Goal: Task Accomplishment & Management: Manage account settings

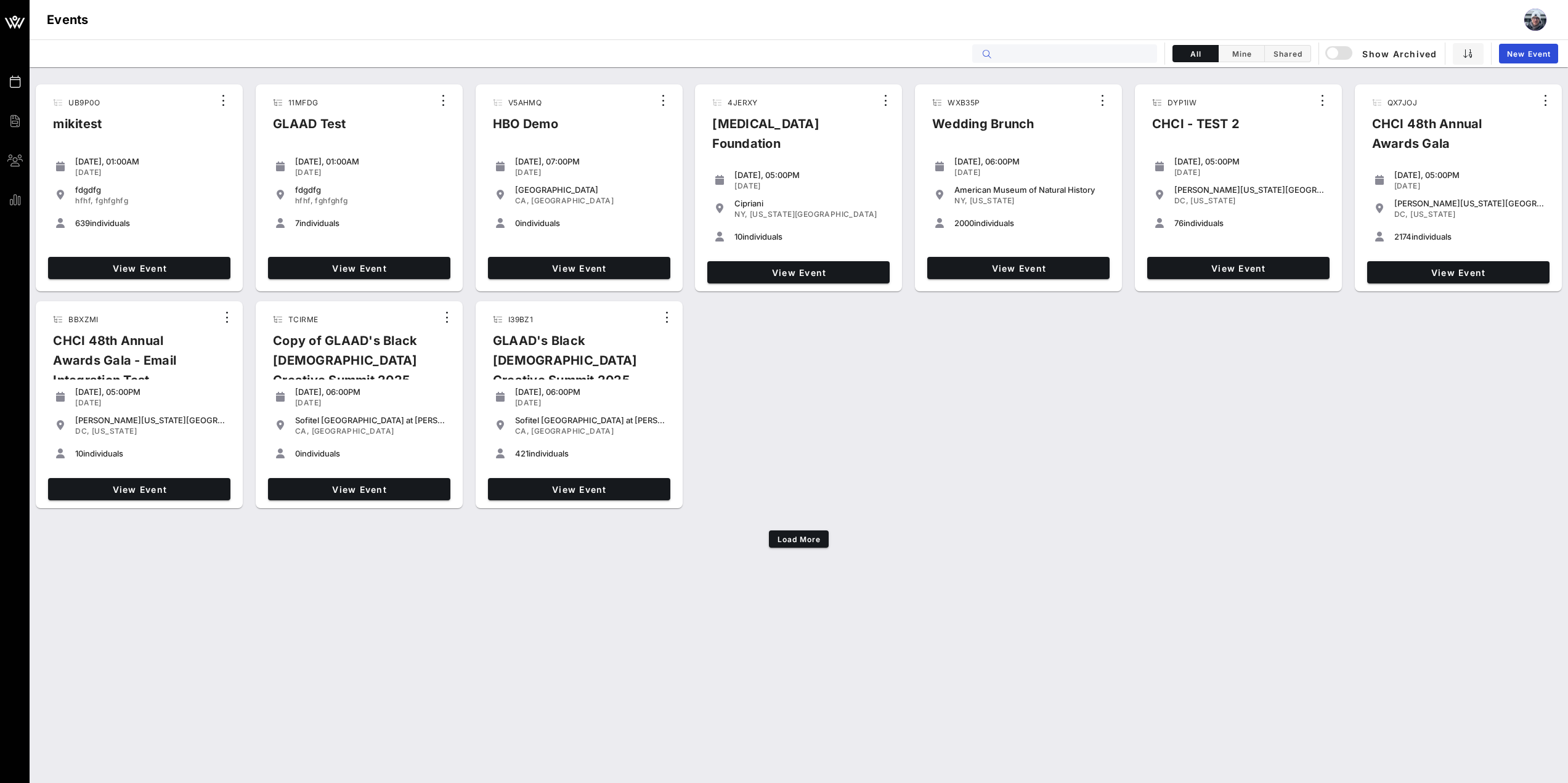
click at [1110, 63] on div "Events All Mine Shared Show Archived New Event" at bounding box center [798, 53] width 1539 height 28
paste input "P1ELBO"
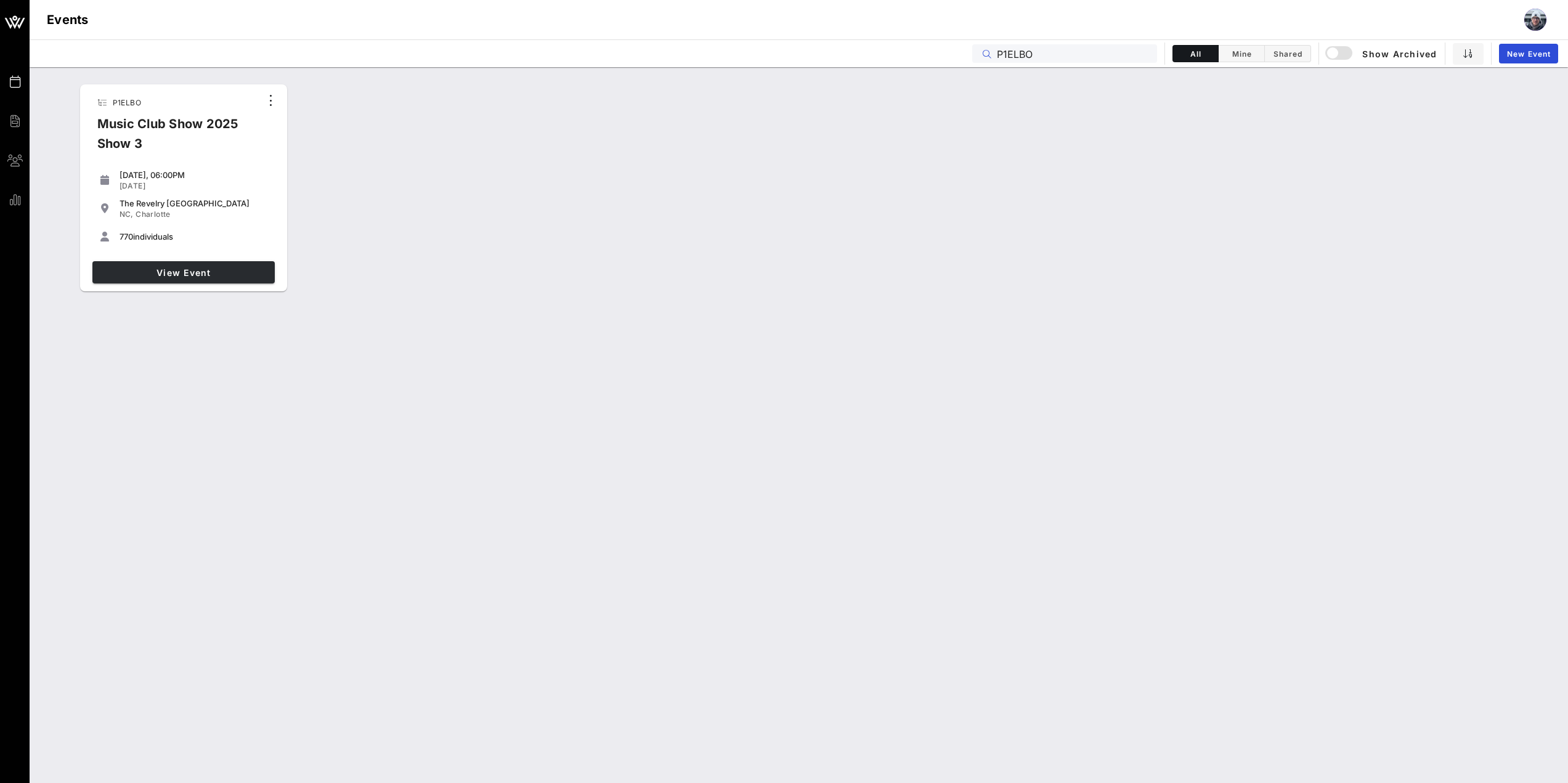
type input "P1ELBO"
click at [204, 262] on link "View Event" at bounding box center [184, 272] width 182 height 22
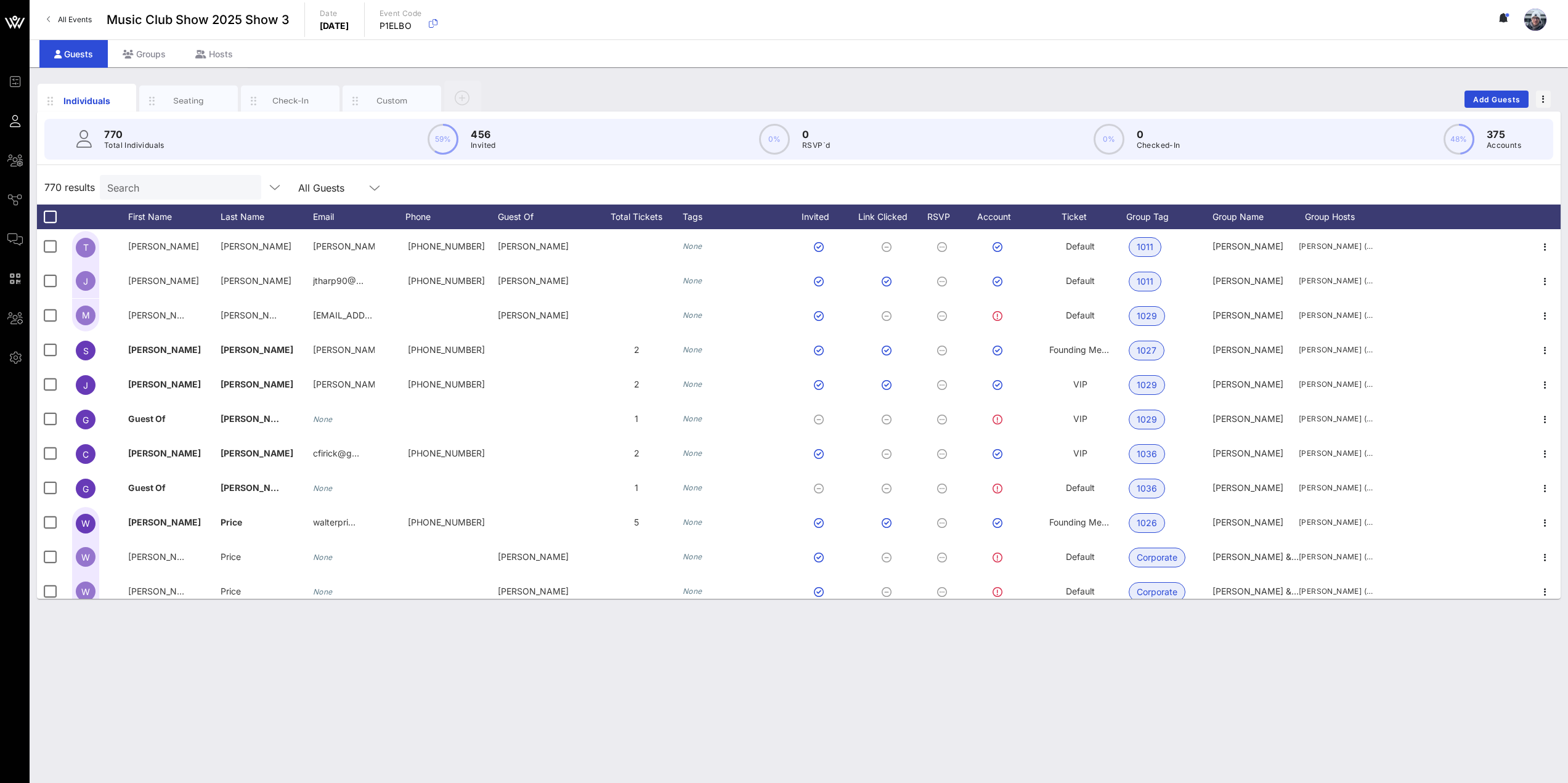
click at [887, 742] on div "Individuals Seating Check-In Custom Add Guests 770 Total Individuals 59% 456 In…" at bounding box center [798, 425] width 1539 height 716
click at [162, 188] on input "text" at bounding box center [179, 188] width 144 height 16
paste input "[PERSON_NAME]"
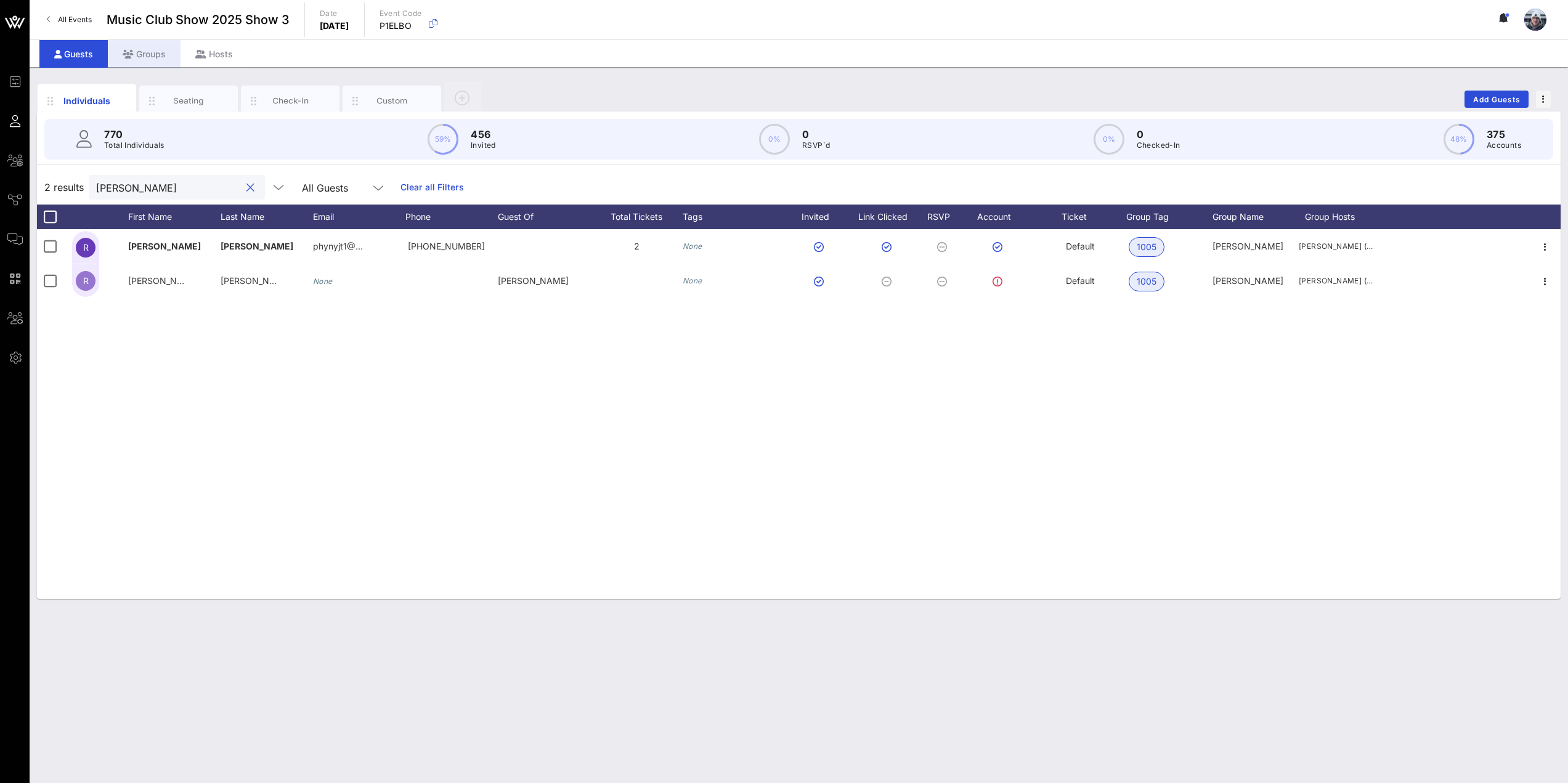
type input "[PERSON_NAME]"
click at [128, 55] on icon at bounding box center [128, 54] width 11 height 9
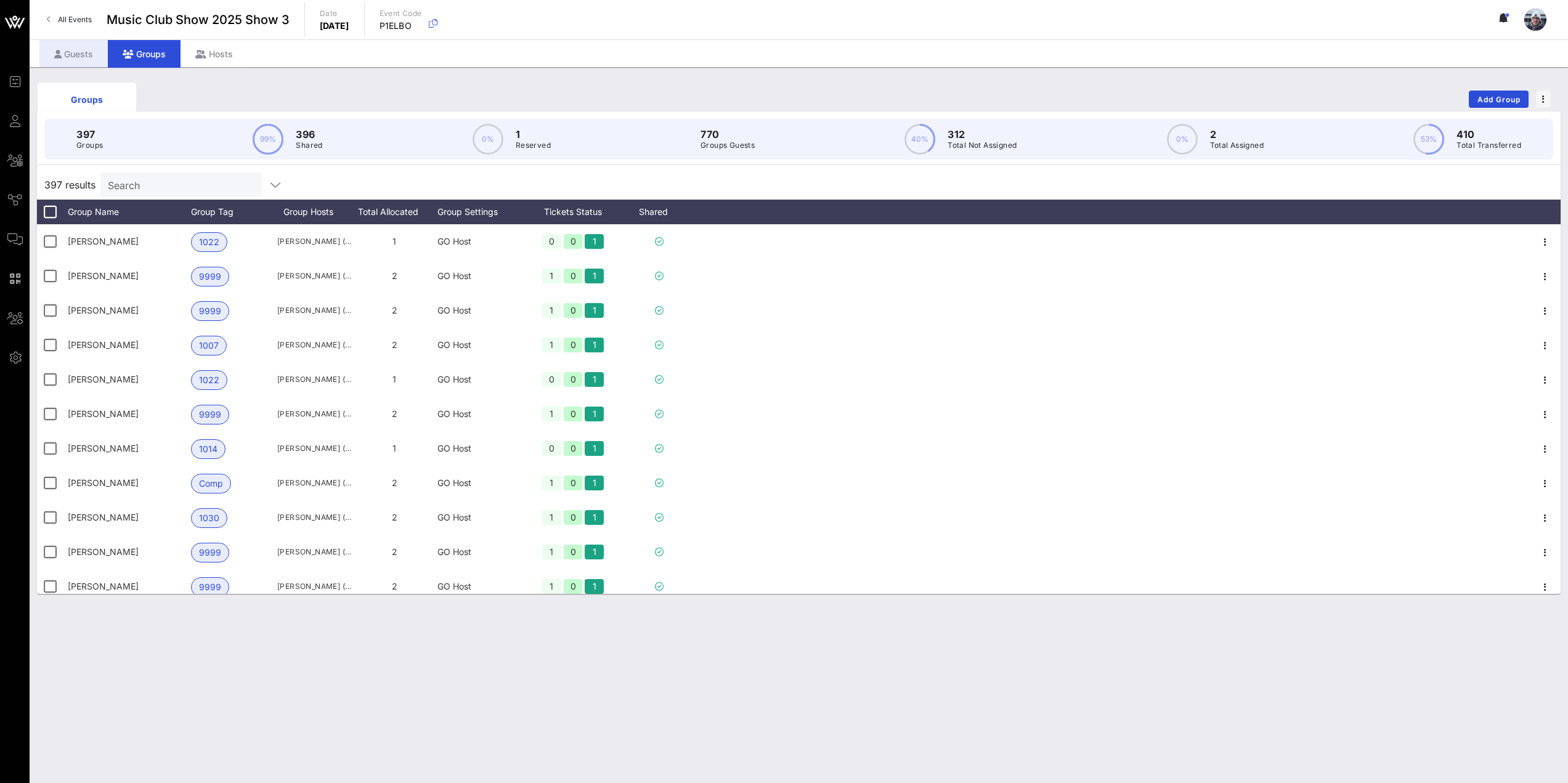
click at [72, 62] on div "Guests" at bounding box center [73, 54] width 69 height 28
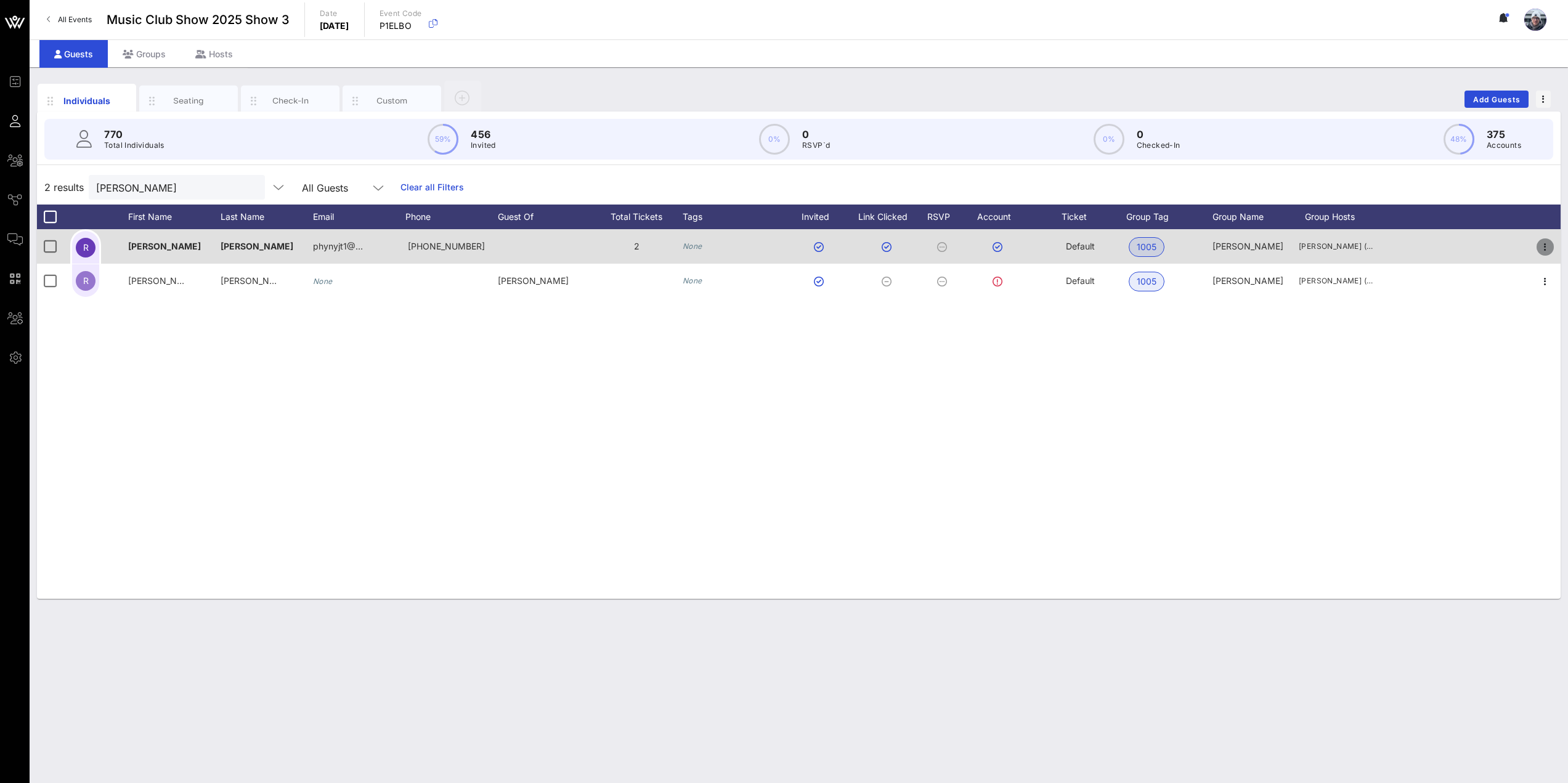
click at [1543, 250] on icon "button" at bounding box center [1545, 247] width 15 height 15
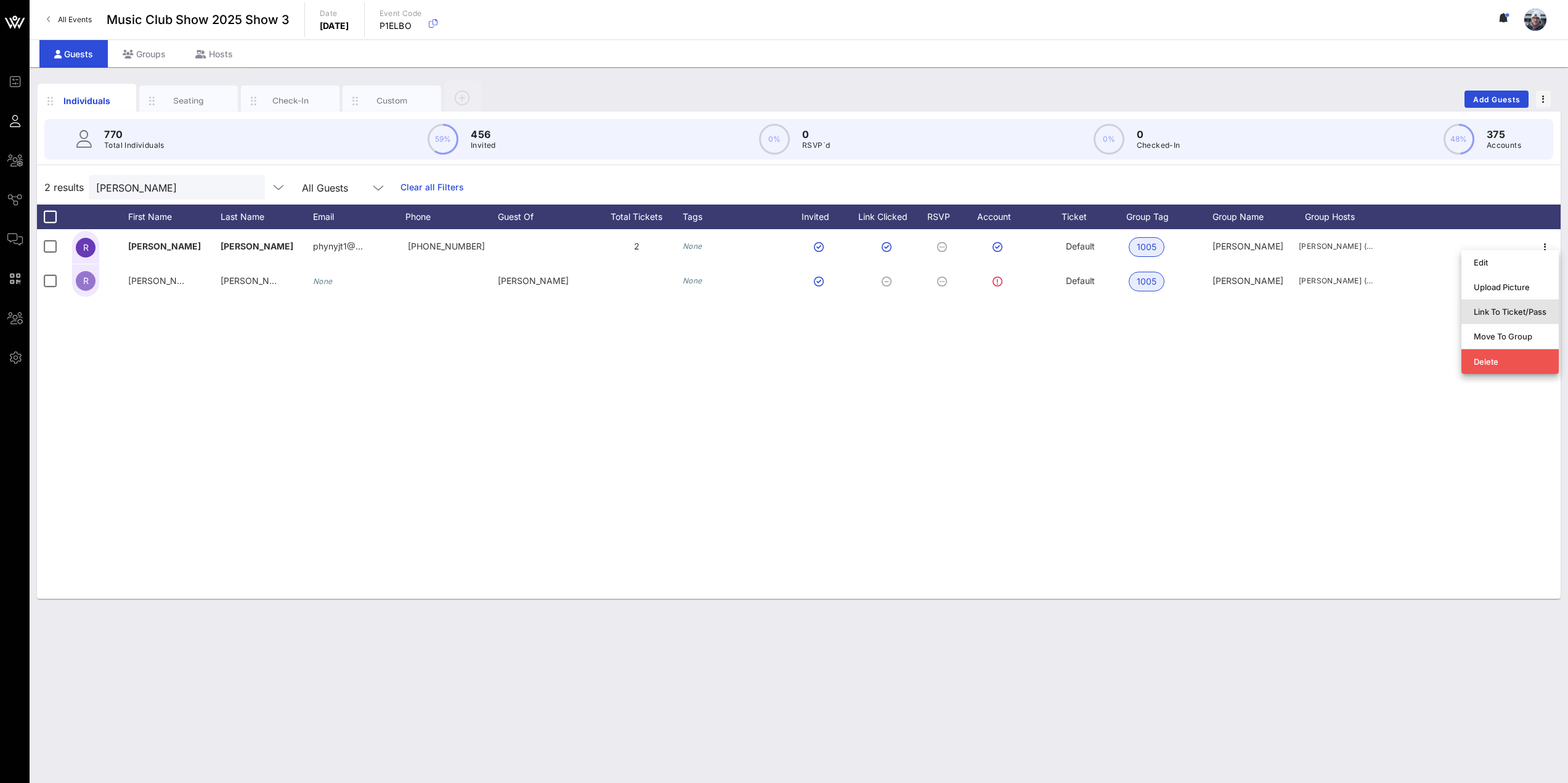
click at [1514, 315] on div "Link To Ticket/Pass" at bounding box center [1509, 311] width 73 height 10
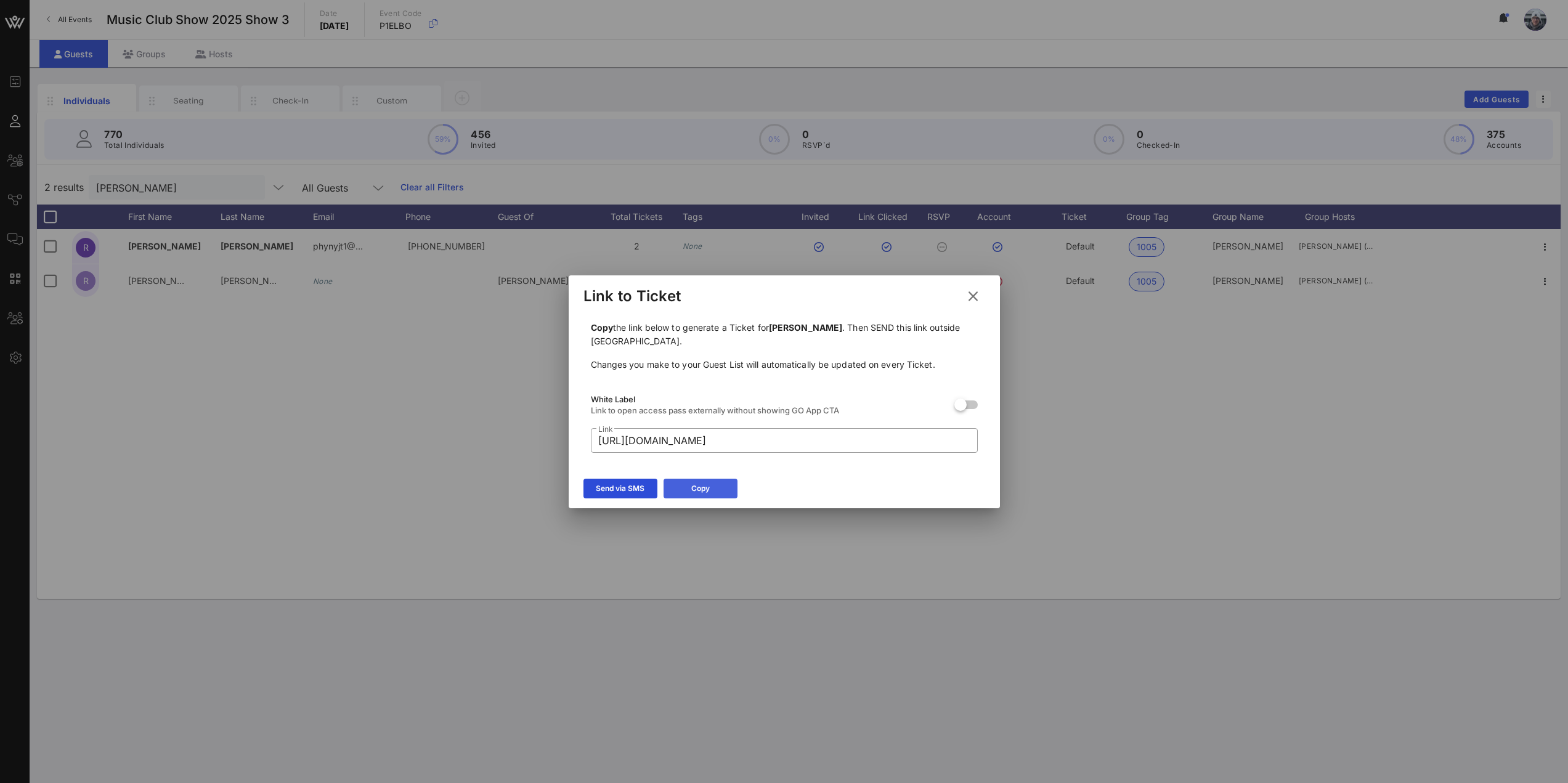
click at [695, 490] on button "Copy" at bounding box center [700, 489] width 74 height 20
click at [980, 297] on icon at bounding box center [973, 296] width 21 height 20
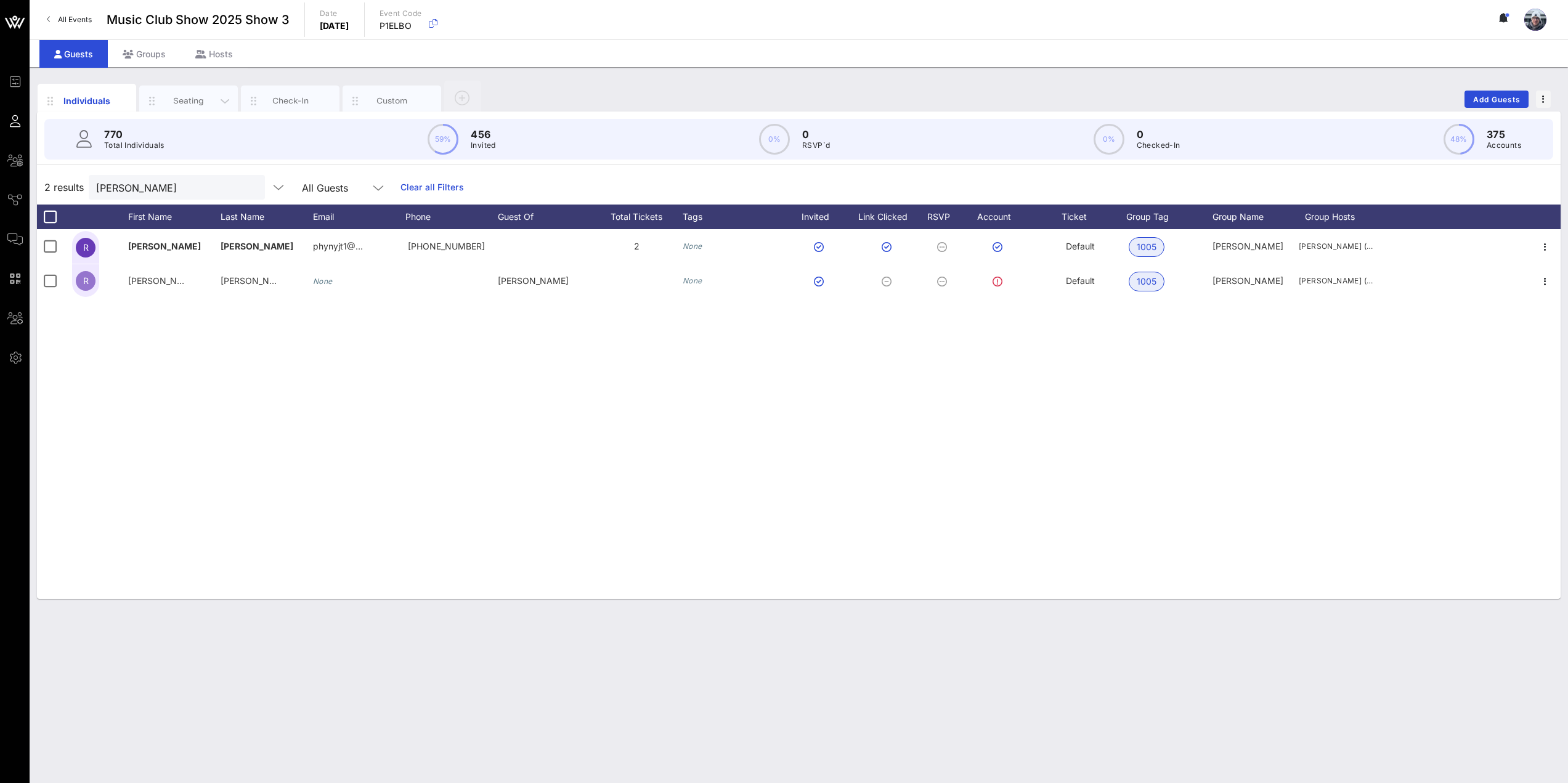
click at [188, 97] on div "Seating" at bounding box center [189, 101] width 55 height 12
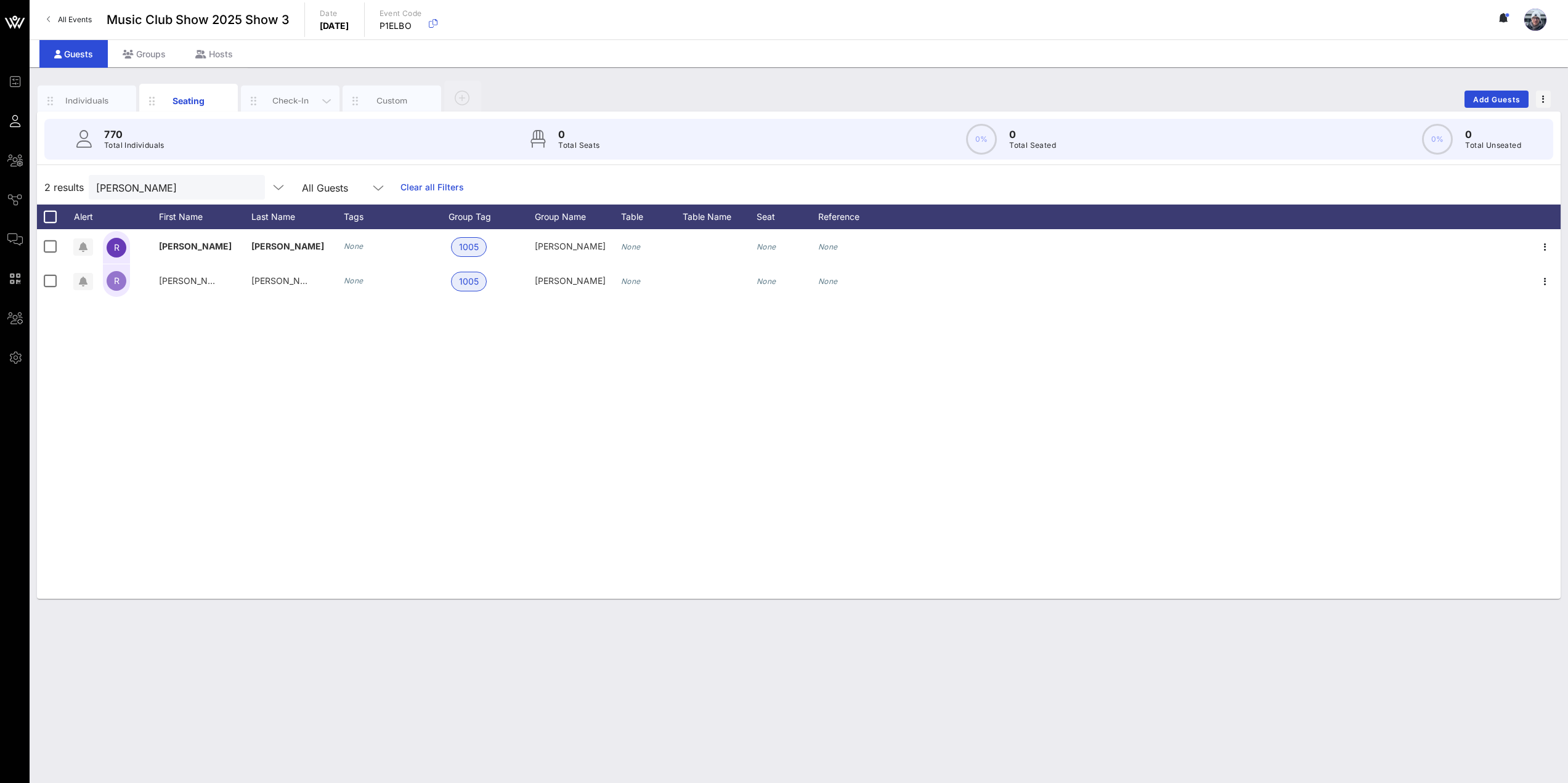
click at [285, 103] on div "Check-In" at bounding box center [290, 101] width 55 height 12
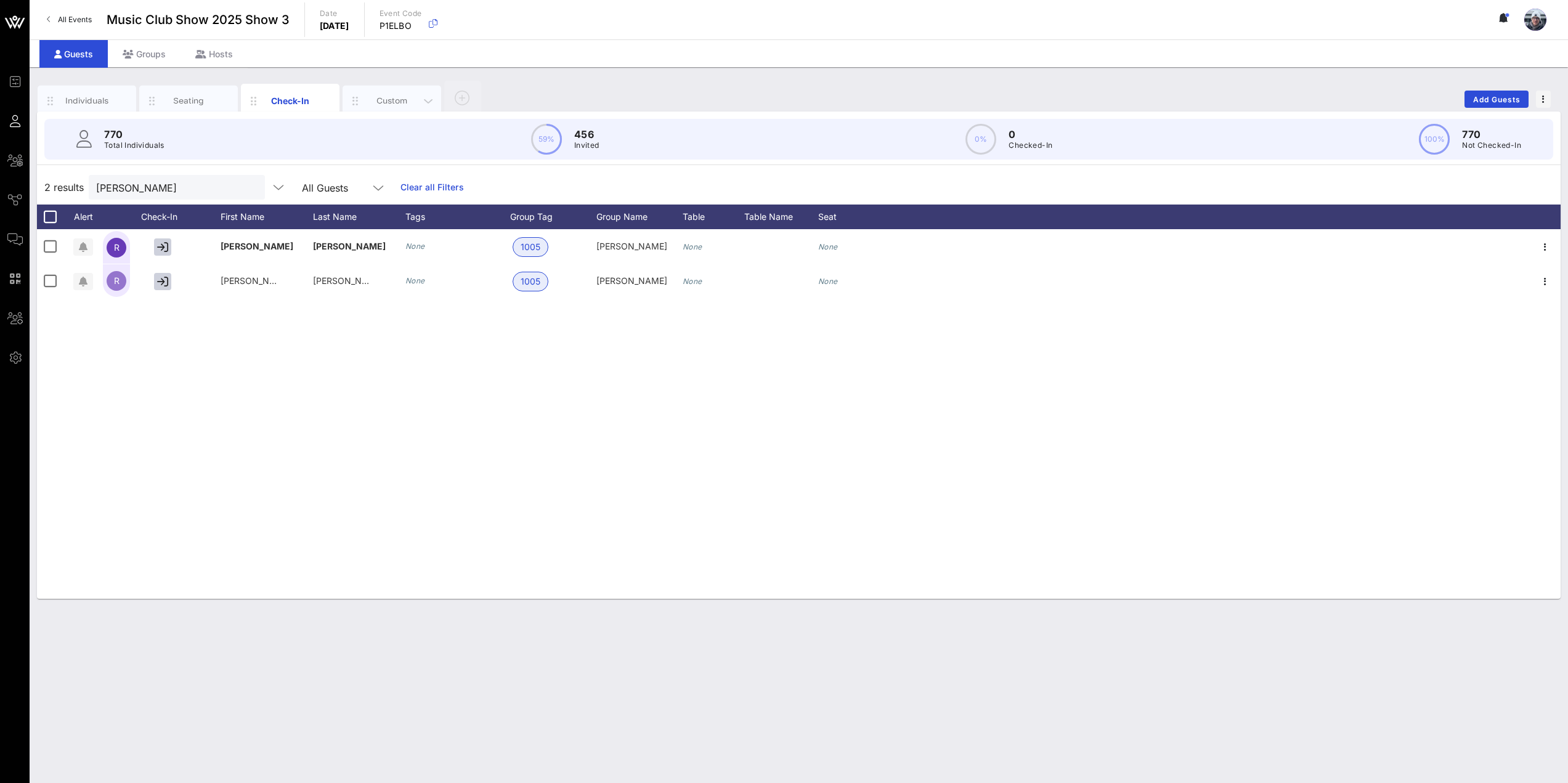
click at [382, 107] on div "Custom" at bounding box center [392, 101] width 98 height 31
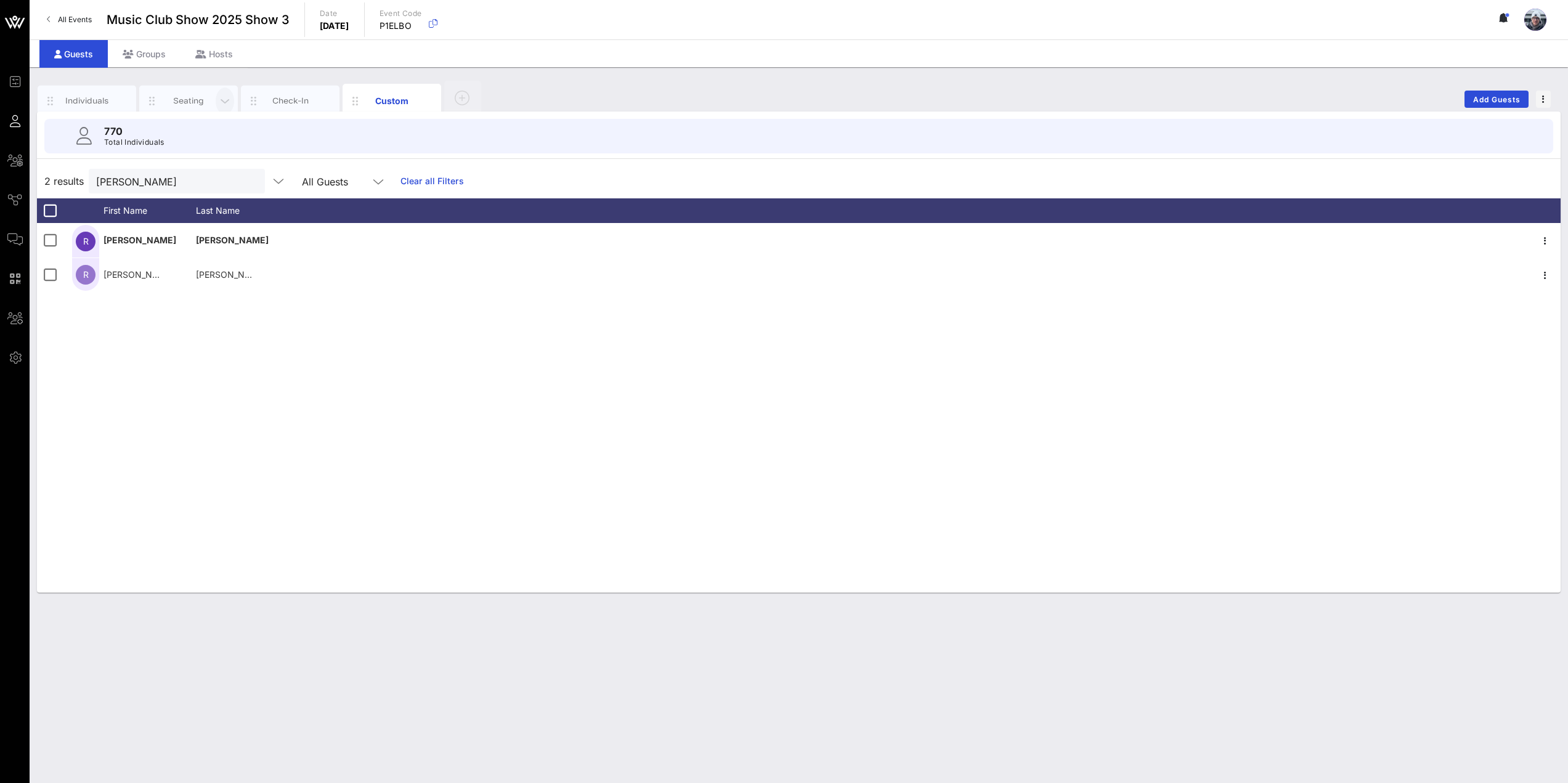
click at [224, 96] on icon "button" at bounding box center [225, 101] width 15 height 13
click at [204, 96] on div "Seating" at bounding box center [189, 101] width 55 height 12
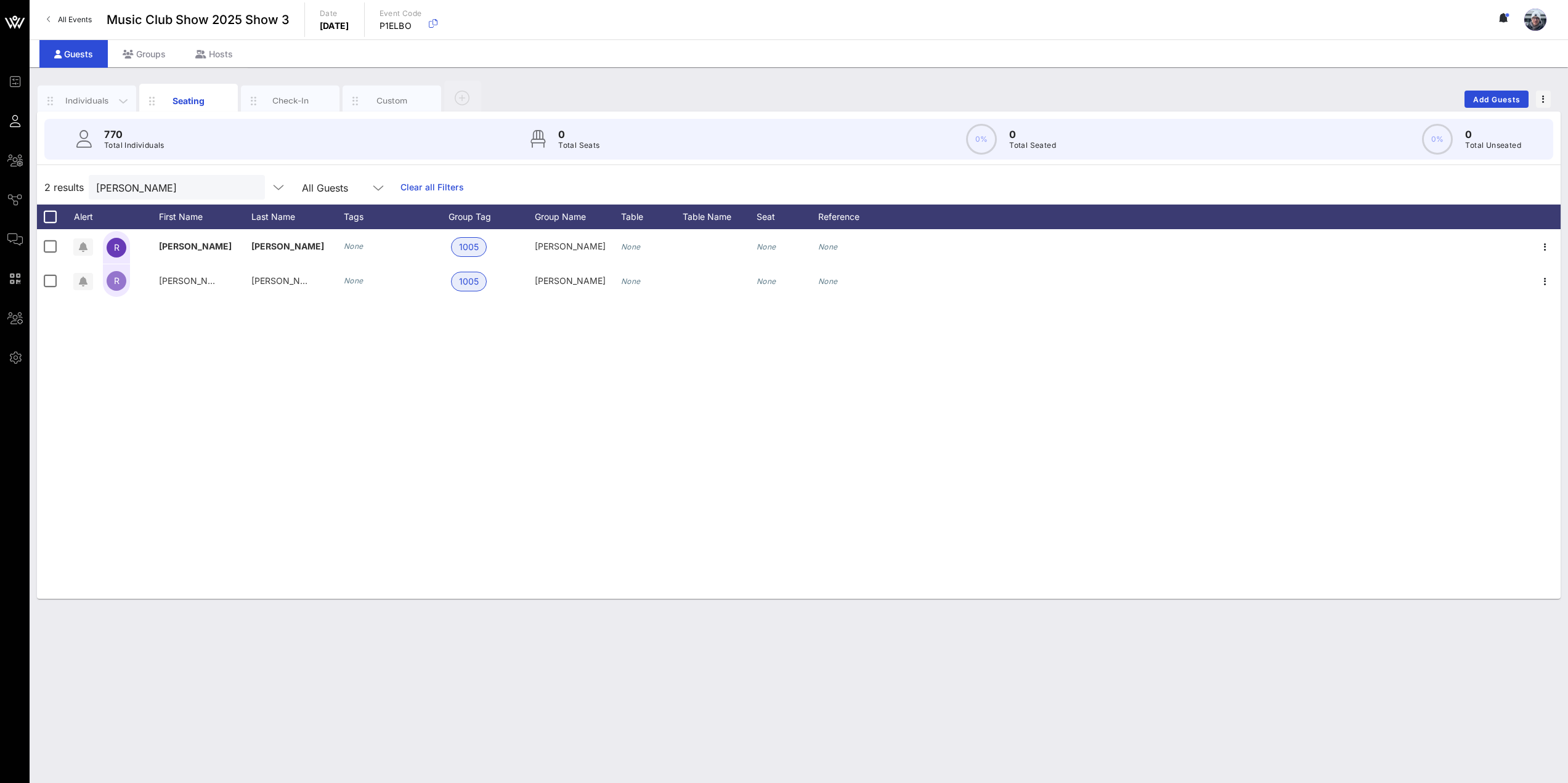
click at [106, 102] on div "Individuals" at bounding box center [87, 101] width 55 height 12
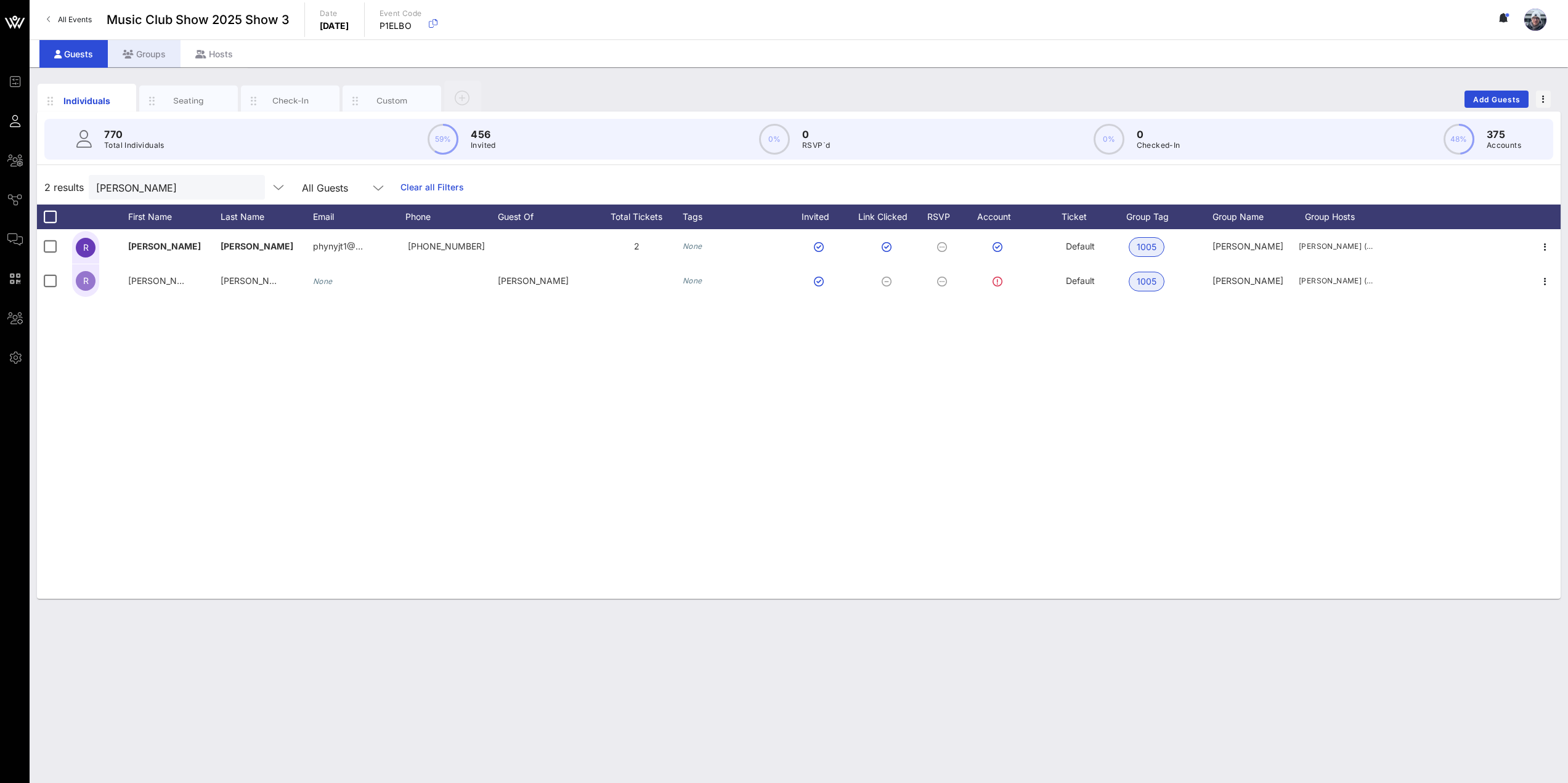
click at [145, 54] on div "Groups" at bounding box center [144, 54] width 73 height 28
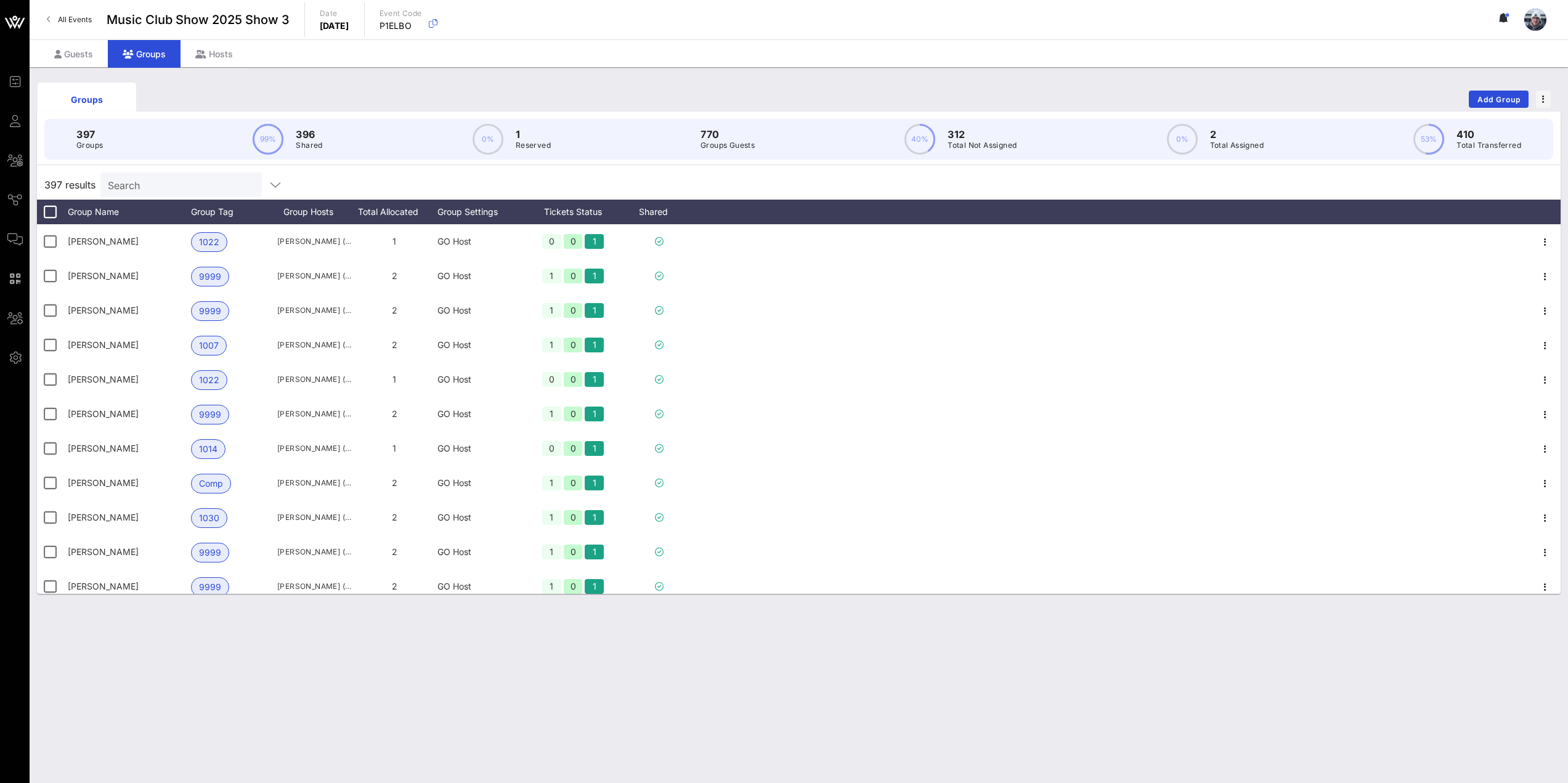
click at [159, 186] on input "Search" at bounding box center [180, 185] width 144 height 16
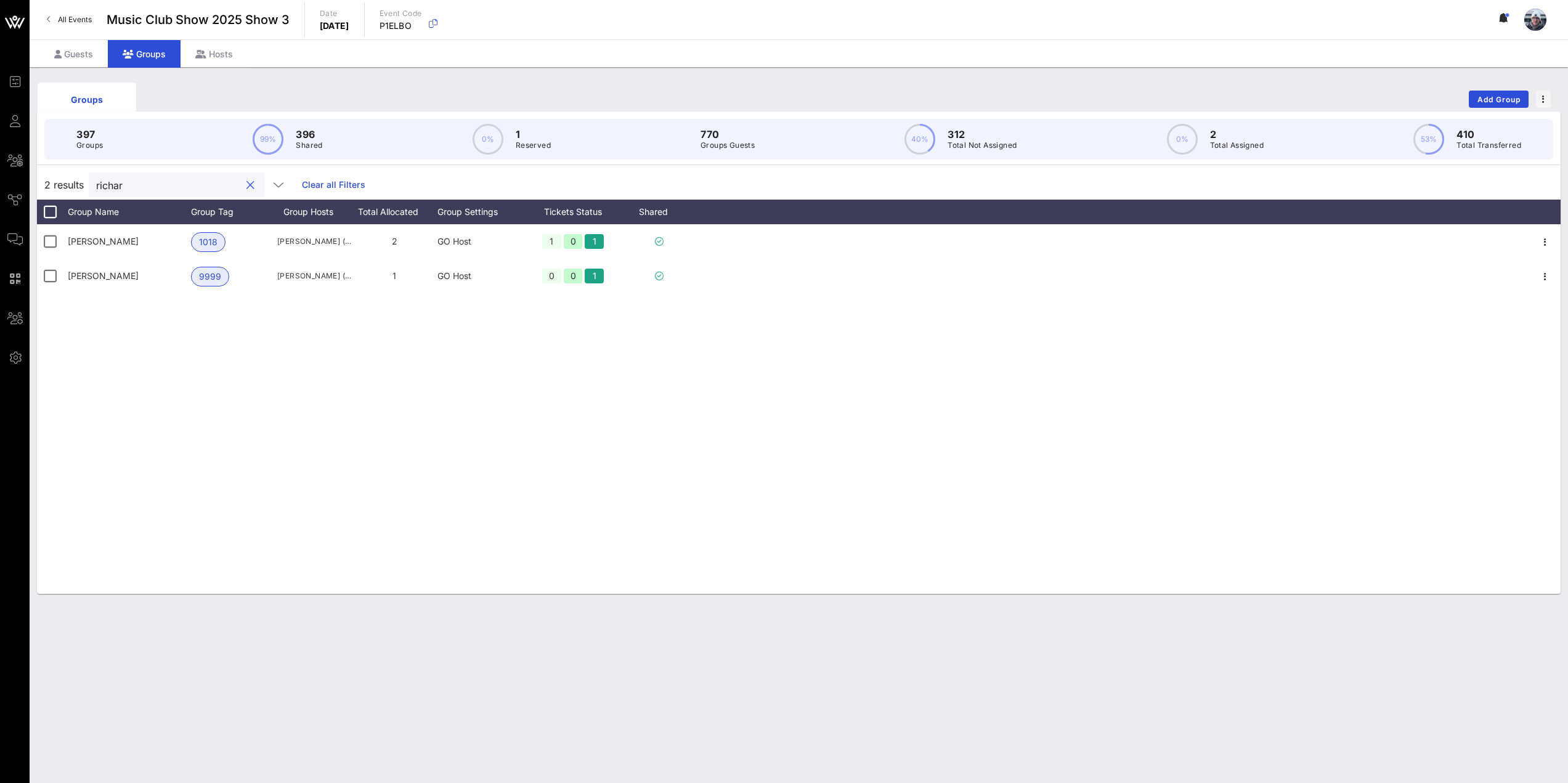
type input "richar"
drag, startPoint x: 196, startPoint y: 169, endPoint x: 156, endPoint y: 180, distance: 41.5
click at [156, 180] on input "richar" at bounding box center [168, 185] width 144 height 16
click at [63, 50] on div "Guests" at bounding box center [73, 54] width 69 height 28
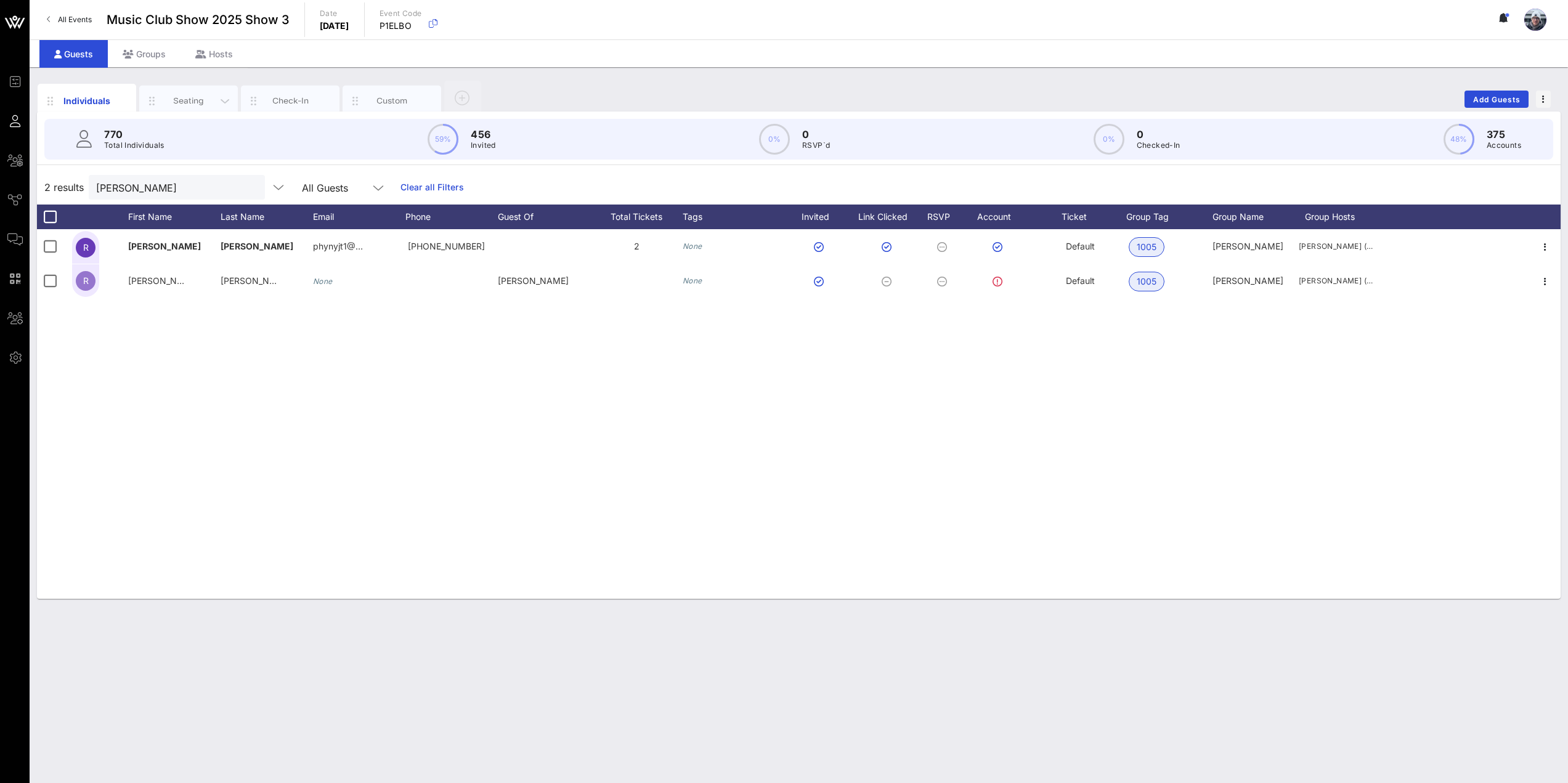
click at [185, 96] on div "Seating" at bounding box center [189, 101] width 55 height 12
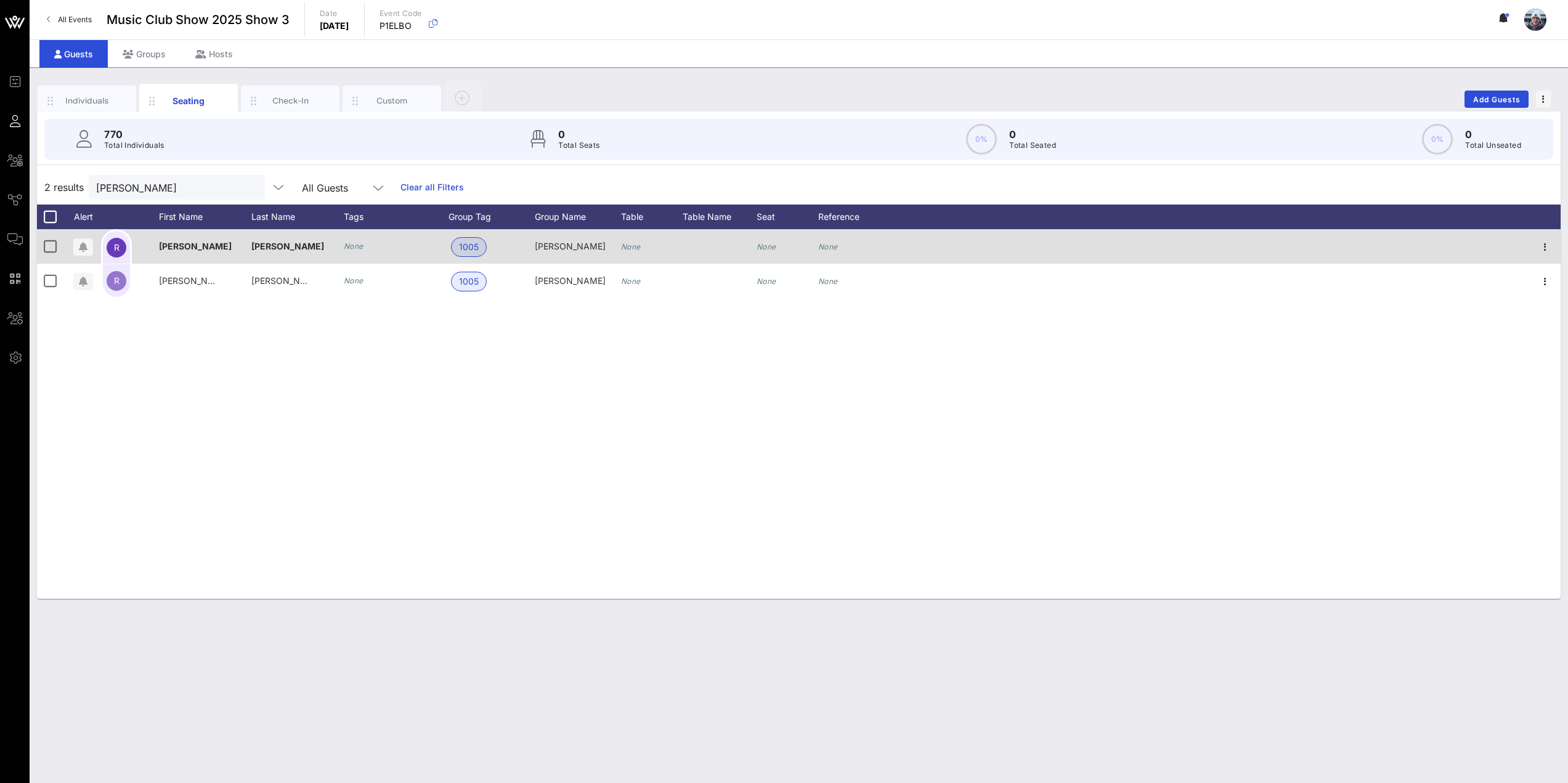
click at [540, 247] on span "[PERSON_NAME]" at bounding box center [570, 246] width 71 height 11
click at [545, 246] on span "[PERSON_NAME]" at bounding box center [570, 246] width 71 height 11
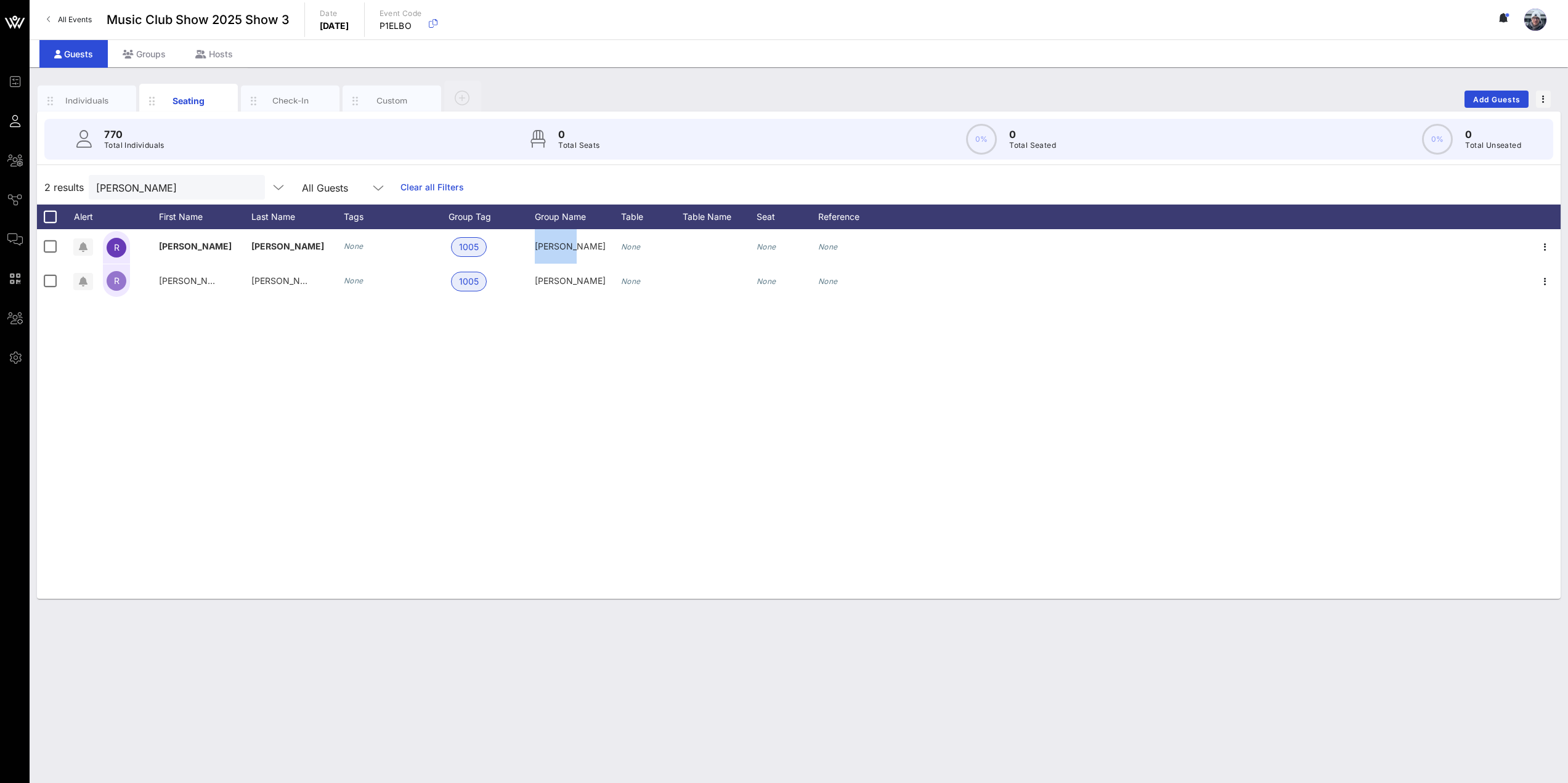
copy span "[PERSON_NAME]"
click at [138, 58] on div "Groups" at bounding box center [144, 54] width 73 height 28
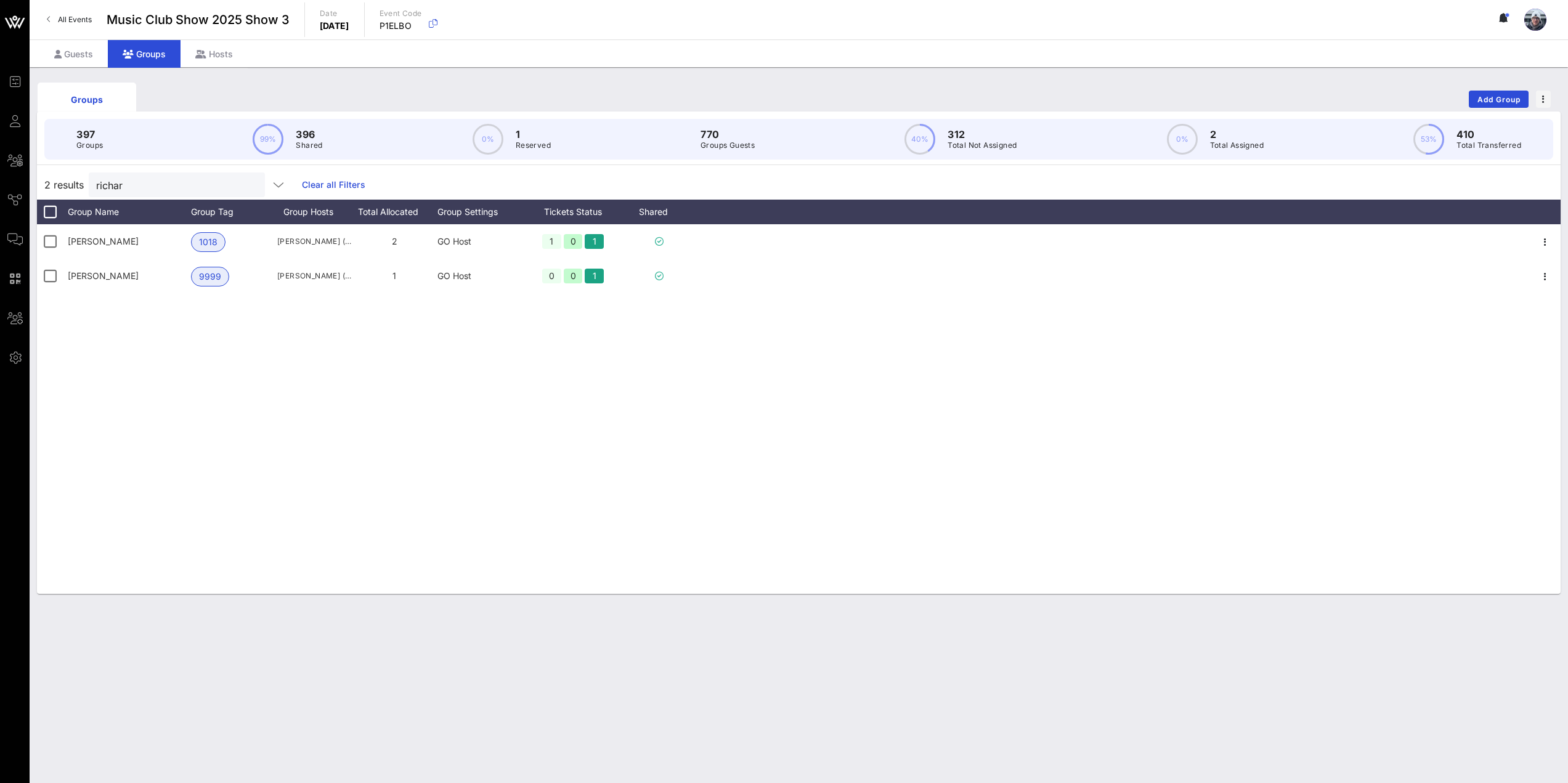
drag, startPoint x: 158, startPoint y: 176, endPoint x: 42, endPoint y: 171, distance: 116.1
click at [42, 171] on div "2 results richar Clear all Filters" at bounding box center [799, 185] width 1523 height 29
click at [150, 192] on input "richar" at bounding box center [168, 185] width 144 height 16
paste input "[PERSON_NAME]"
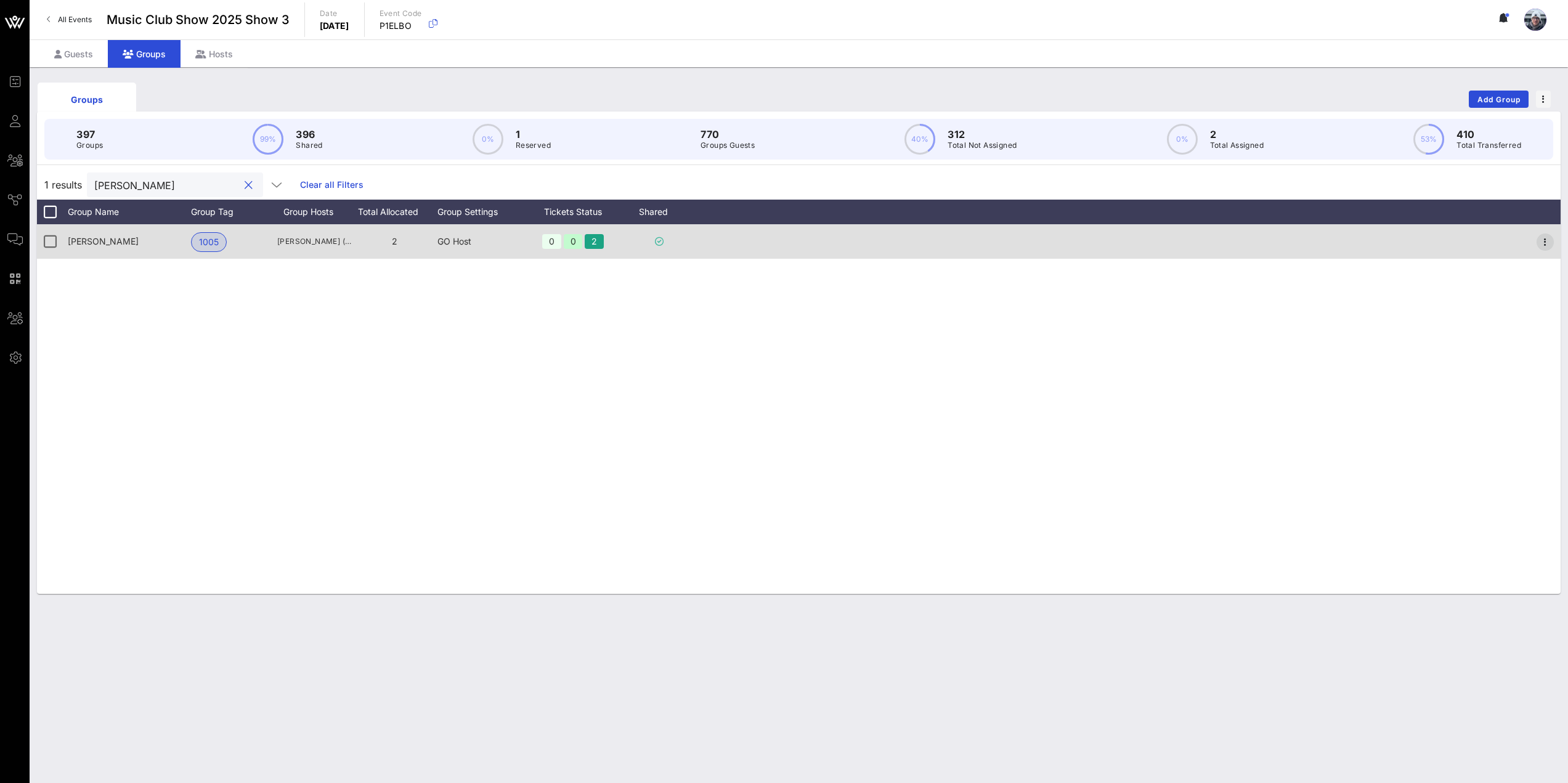
type input "[PERSON_NAME]"
click at [1545, 236] on icon "button" at bounding box center [1545, 242] width 15 height 15
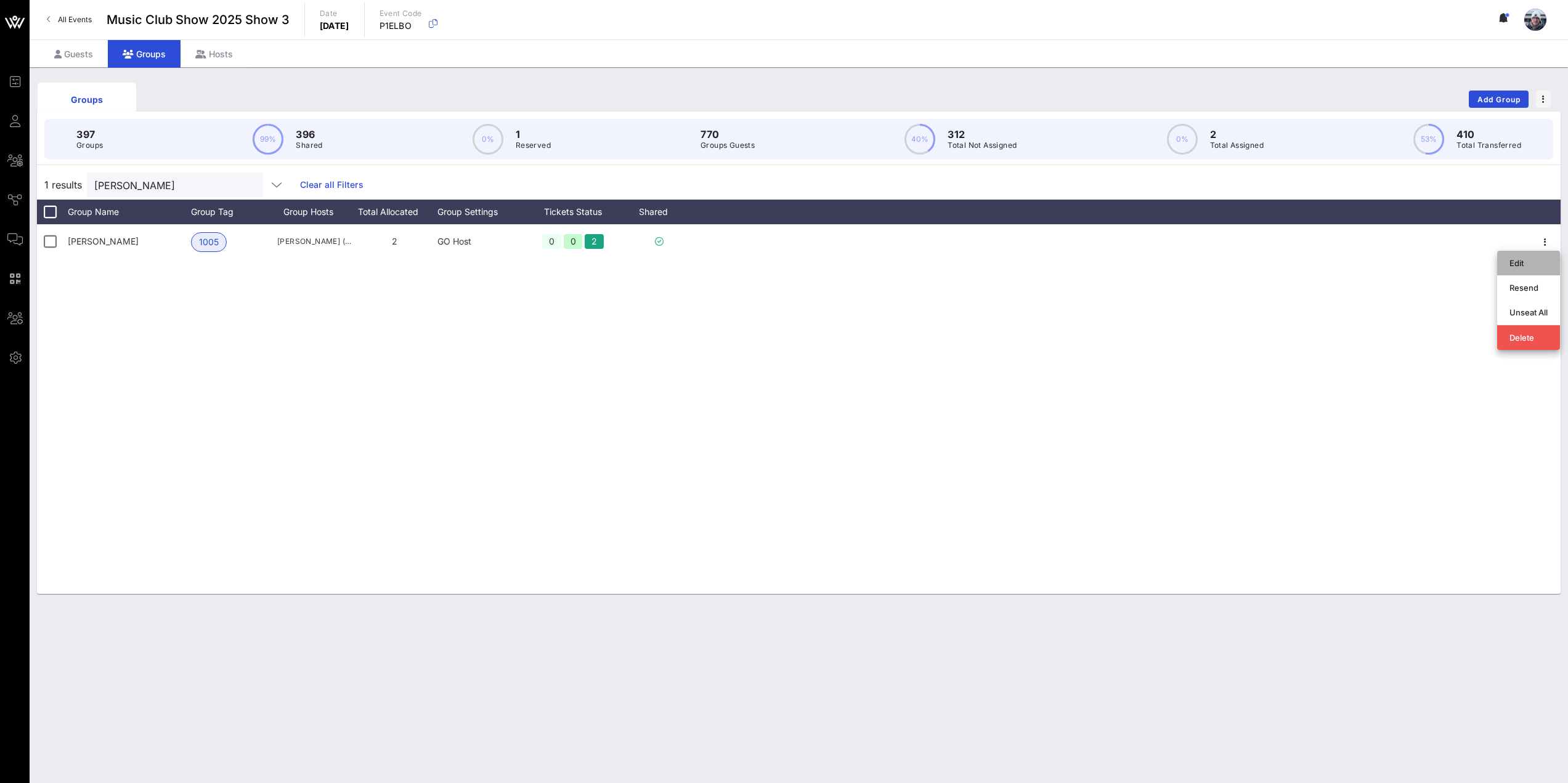
click at [1513, 263] on div "Edit" at bounding box center [1528, 263] width 38 height 10
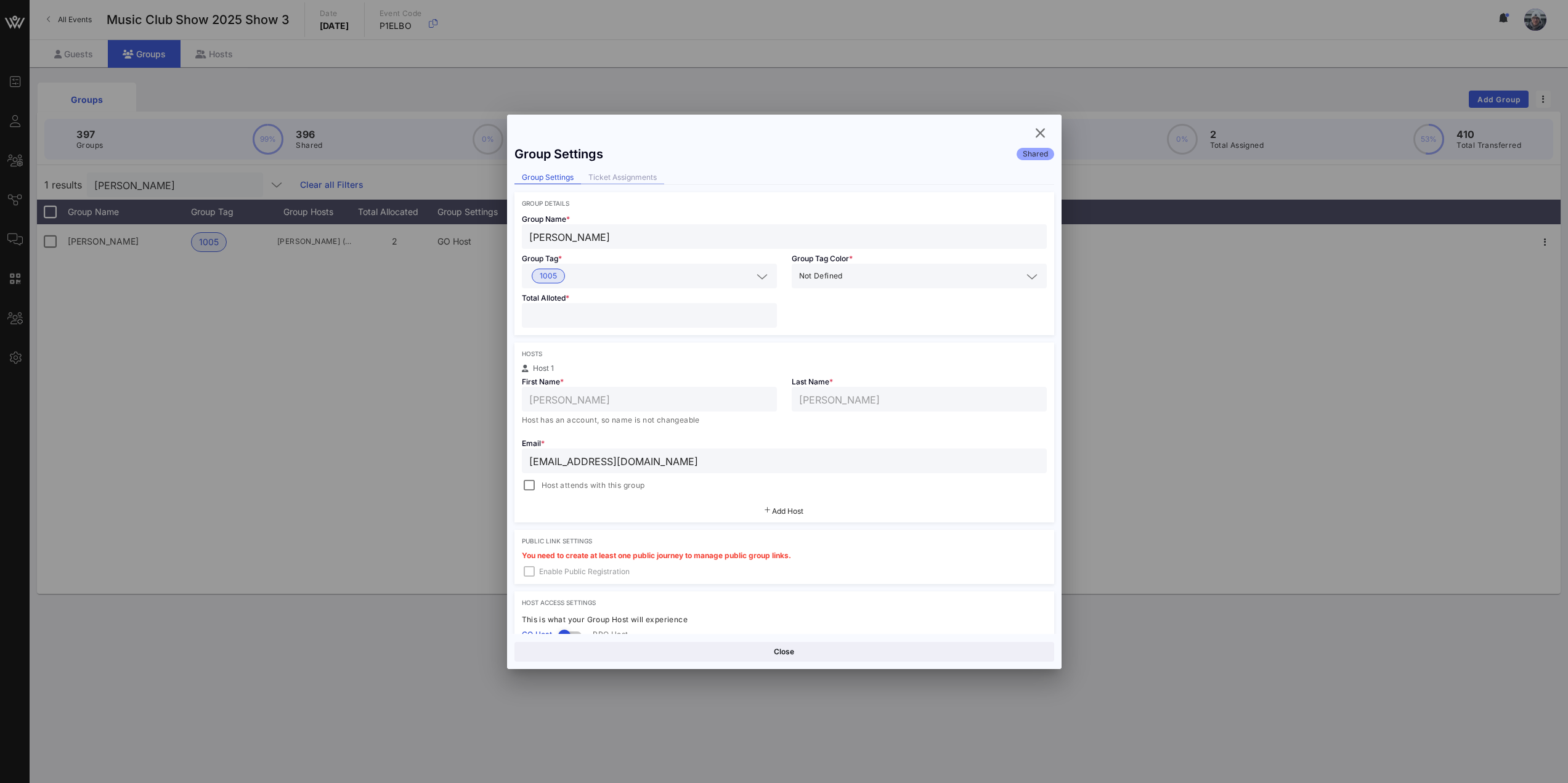
click at [619, 180] on div "Ticket Assignments" at bounding box center [622, 177] width 83 height 13
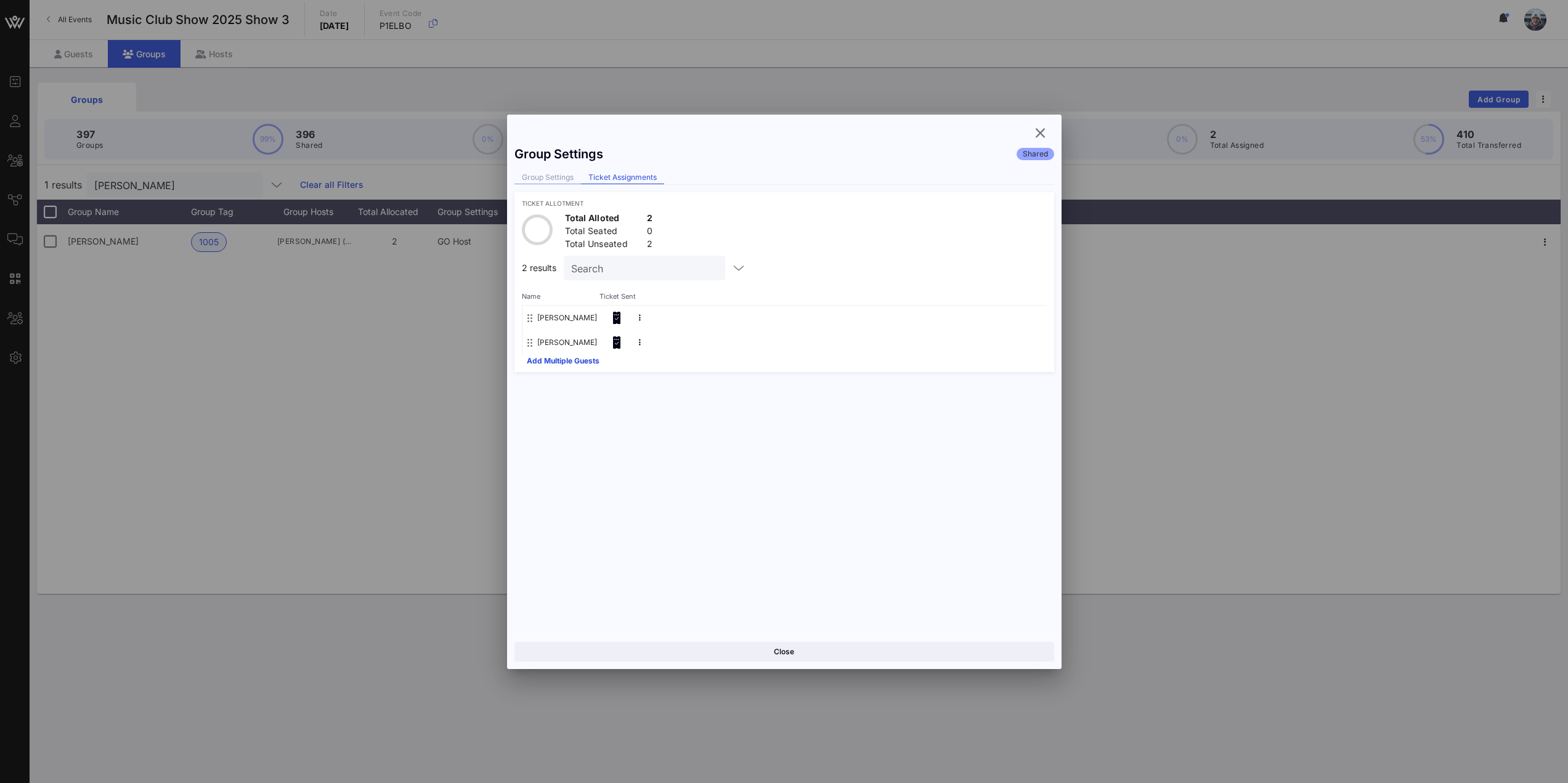
click at [547, 182] on div "Group Settings" at bounding box center [548, 177] width 67 height 13
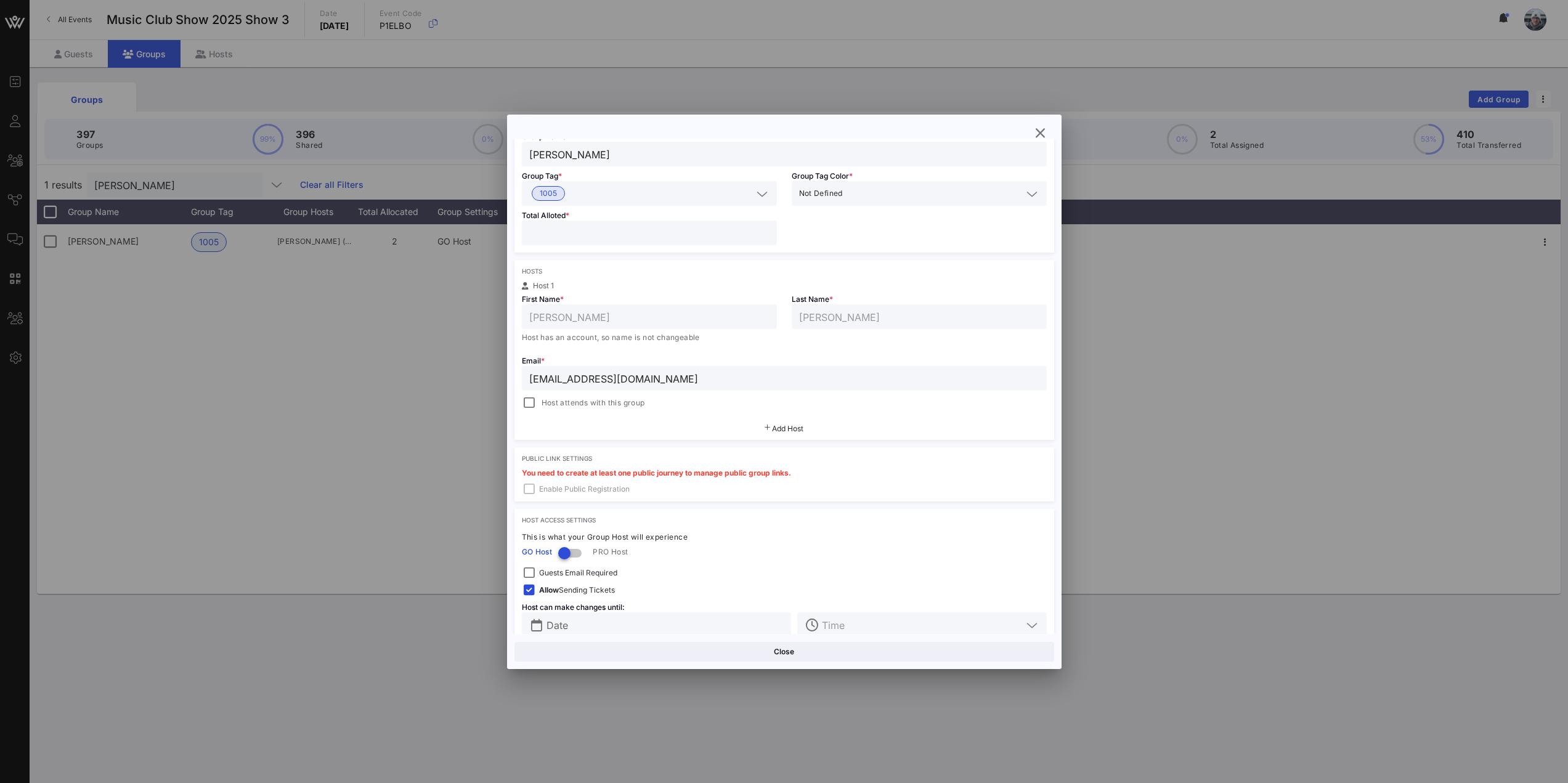
scroll to position [105, 0]
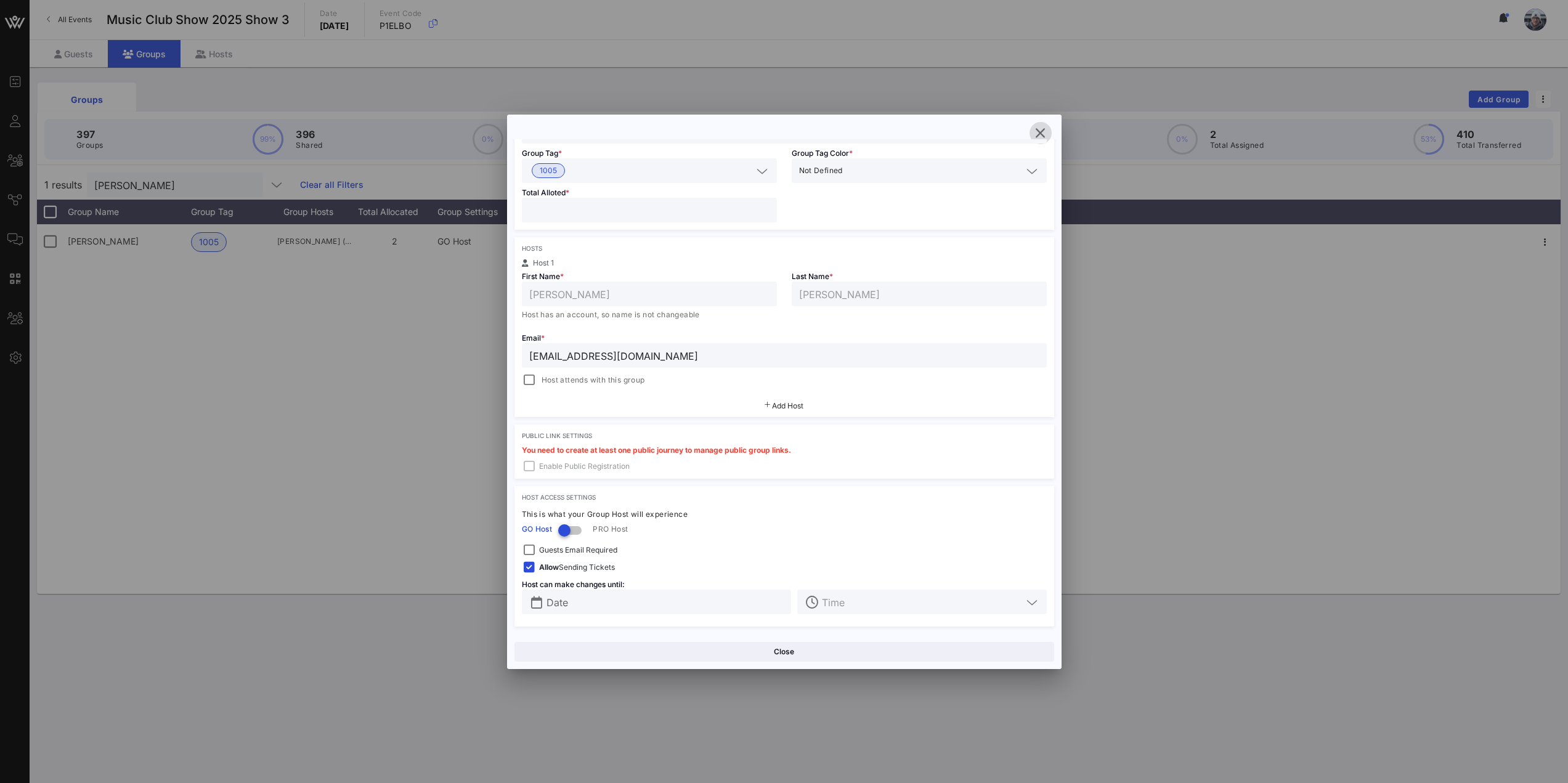
click at [1038, 131] on icon "button" at bounding box center [1040, 133] width 15 height 15
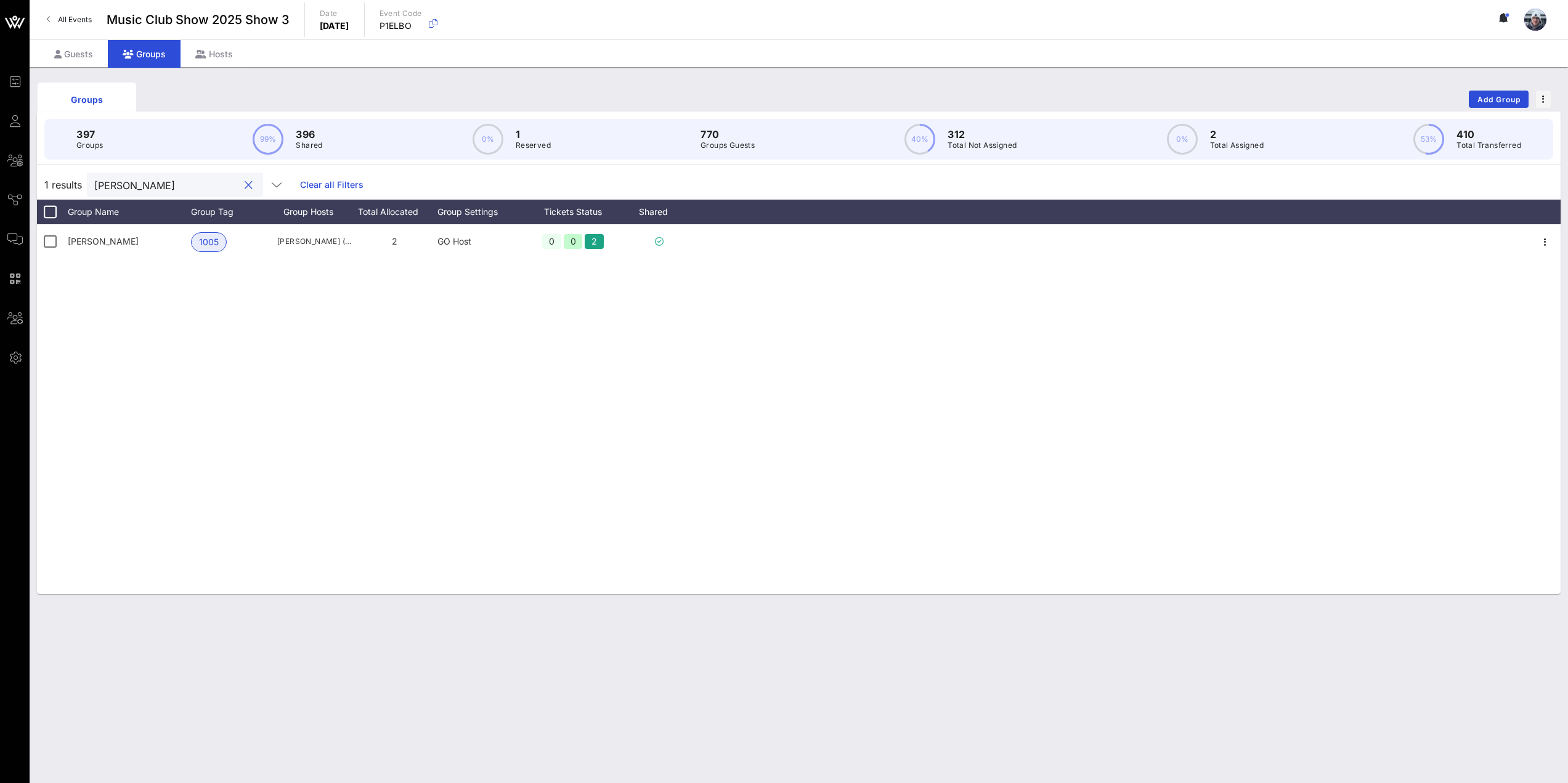
click at [206, 180] on input "[PERSON_NAME]" at bounding box center [166, 185] width 144 height 16
click at [245, 184] on button "clear icon" at bounding box center [249, 186] width 8 height 13
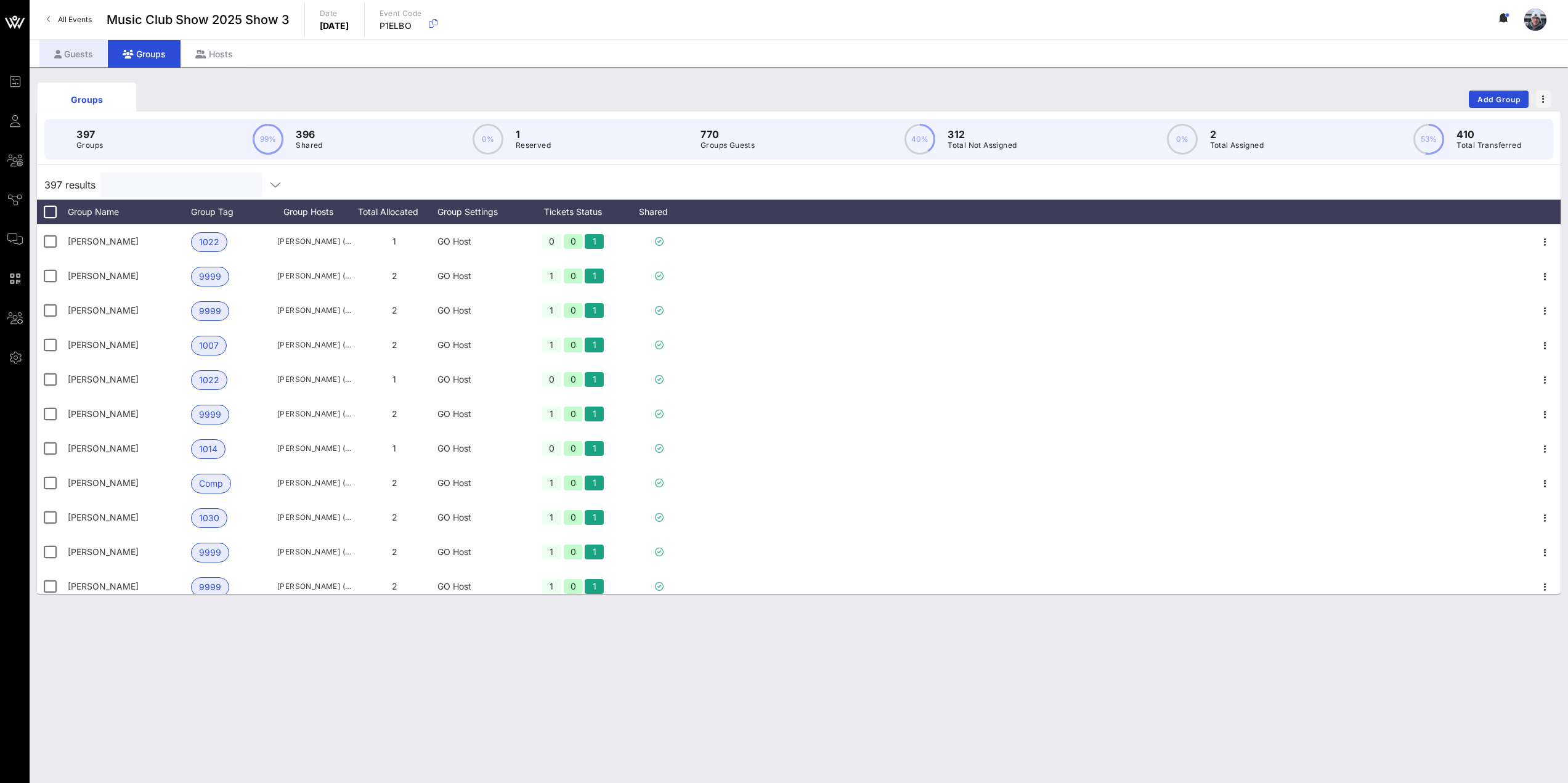
click at [45, 52] on div "Guests" at bounding box center [73, 54] width 69 height 28
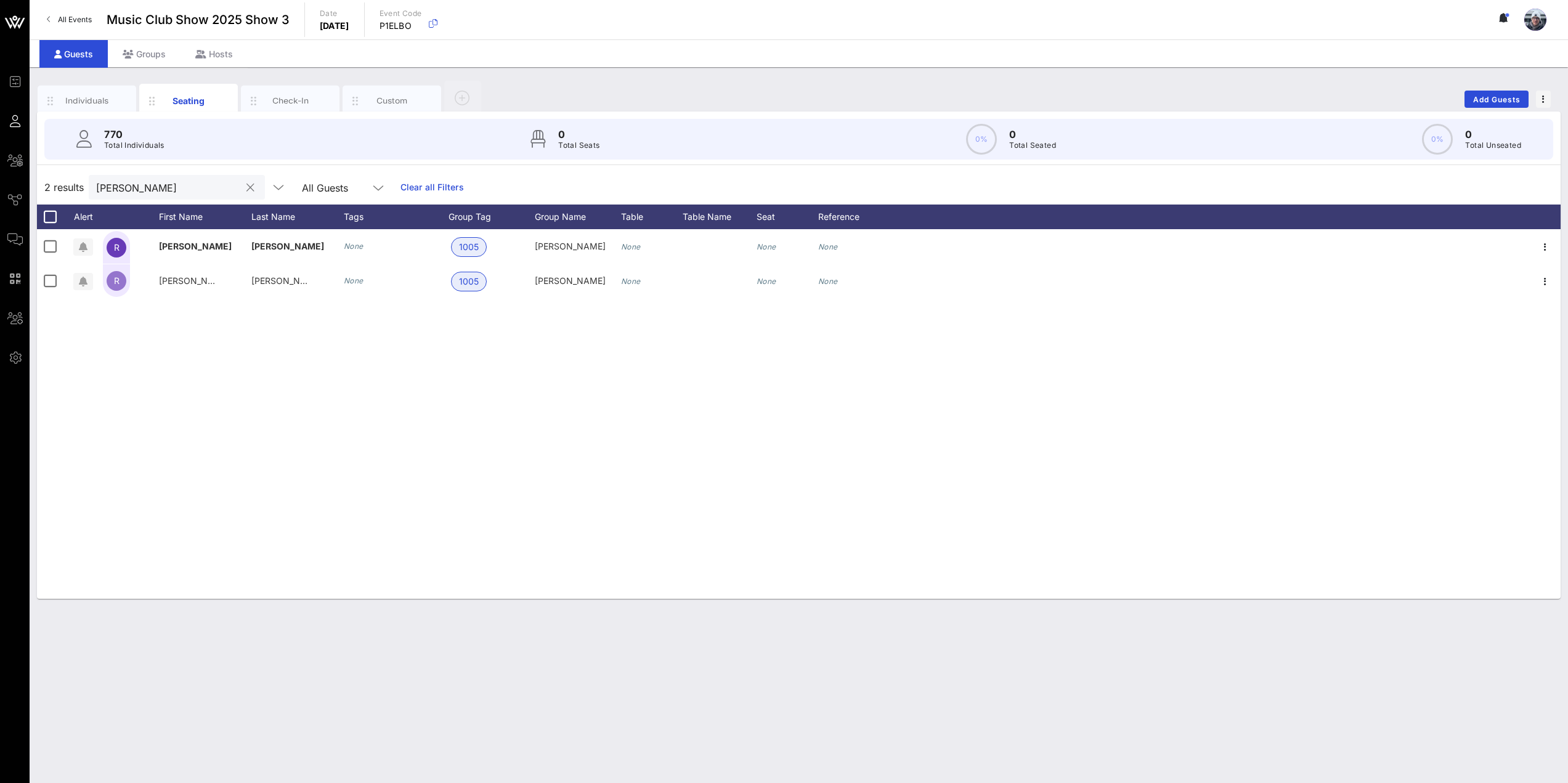
click at [150, 194] on input "[PERSON_NAME]" at bounding box center [168, 188] width 144 height 16
click at [66, 98] on div "Individuals" at bounding box center [87, 101] width 55 height 12
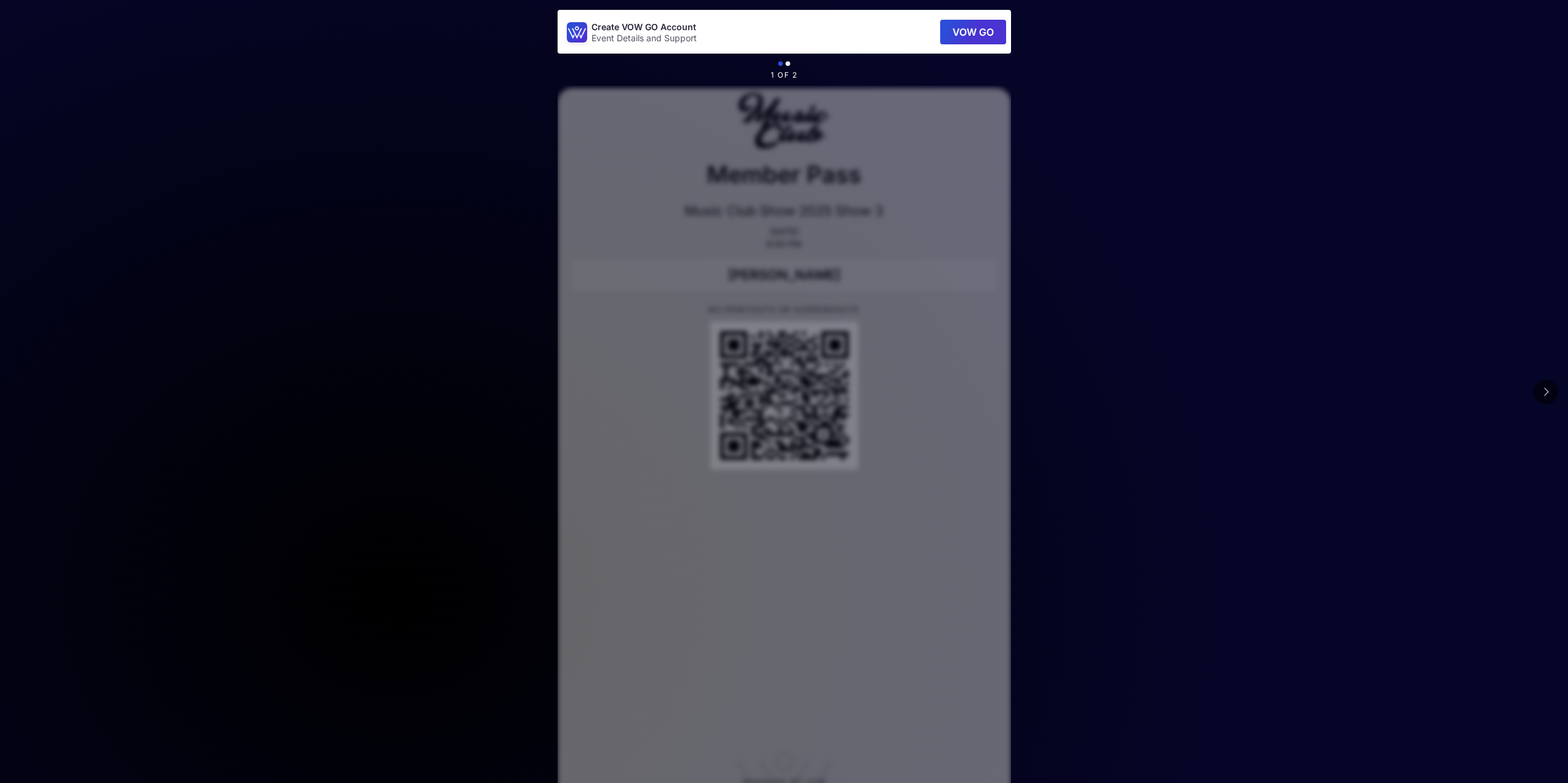
click at [1547, 391] on icon at bounding box center [1545, 392] width 6 height 10
click at [16, 393] on button at bounding box center [22, 392] width 25 height 25
